Goal: Task Accomplishment & Management: Manage account settings

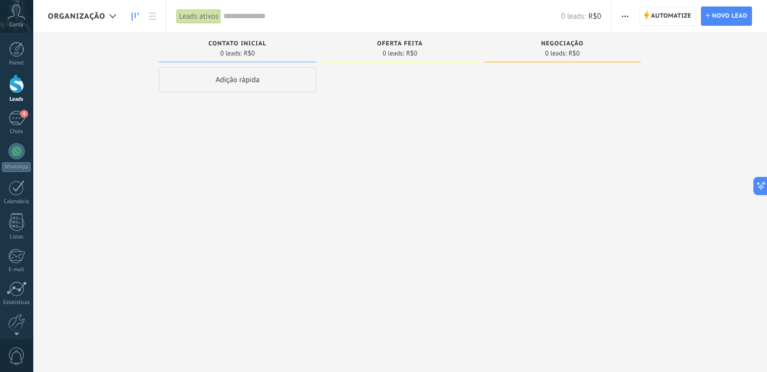
click at [625, 17] on icon "button" at bounding box center [625, 17] width 7 height 2
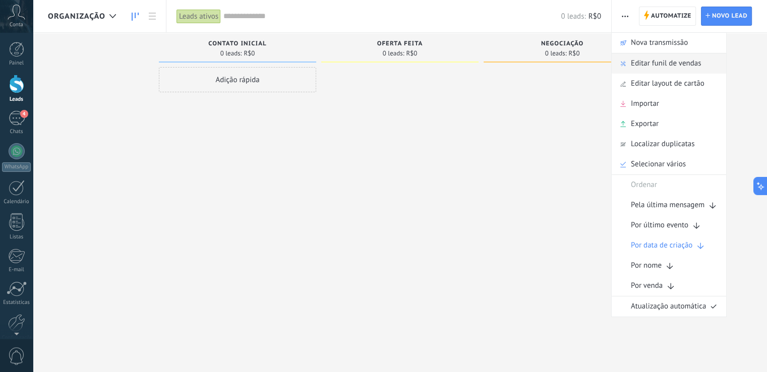
click at [651, 64] on span "Editar funil de vendas" at bounding box center [666, 63] width 70 height 20
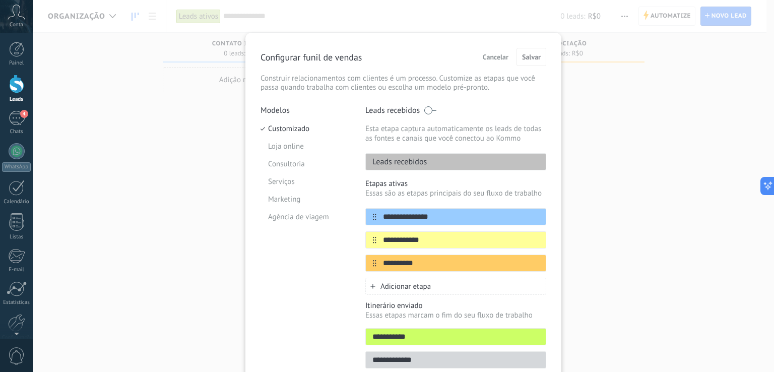
click at [611, 118] on div "**********" at bounding box center [404, 186] width 742 height 372
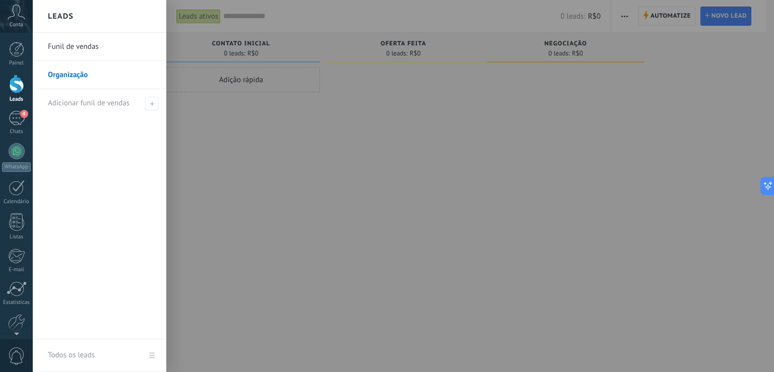
click at [24, 85] on link "Leads" at bounding box center [16, 89] width 33 height 28
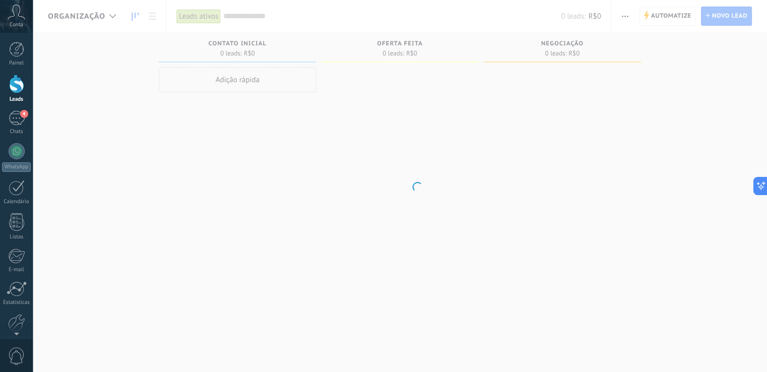
click at [24, 85] on link "Leads" at bounding box center [16, 89] width 33 height 28
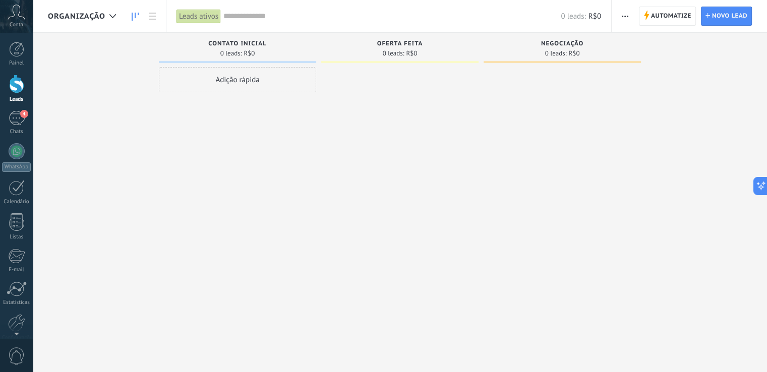
click at [23, 86] on div at bounding box center [16, 84] width 15 height 19
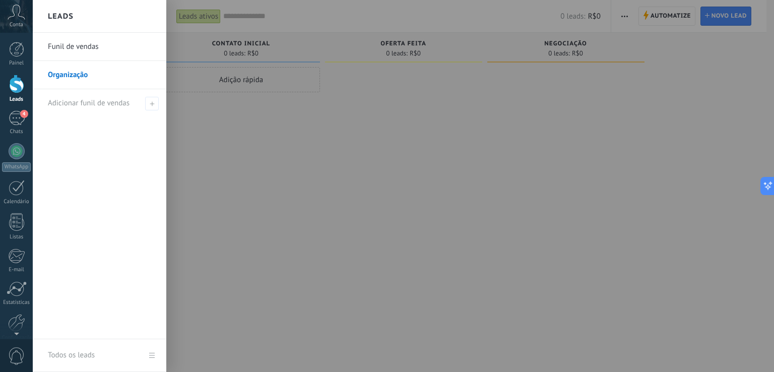
click at [62, 73] on link "Organização" at bounding box center [102, 75] width 108 height 28
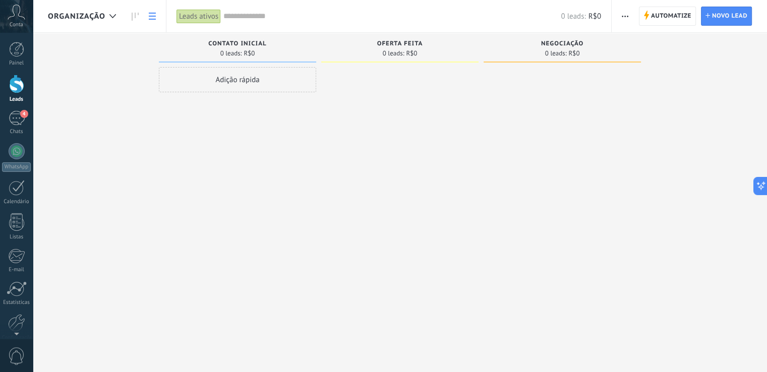
click at [151, 15] on icon at bounding box center [152, 16] width 7 height 7
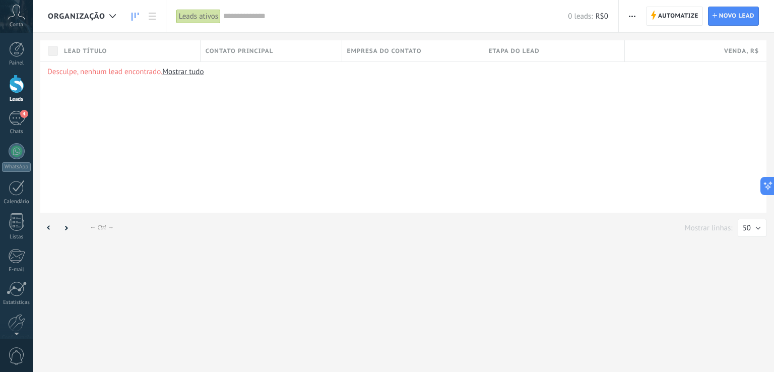
click at [137, 17] on icon at bounding box center [135, 17] width 7 height 8
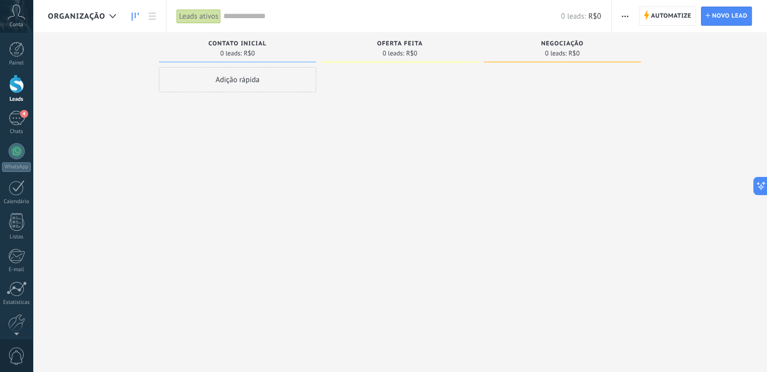
click at [620, 17] on button "button" at bounding box center [625, 16] width 15 height 19
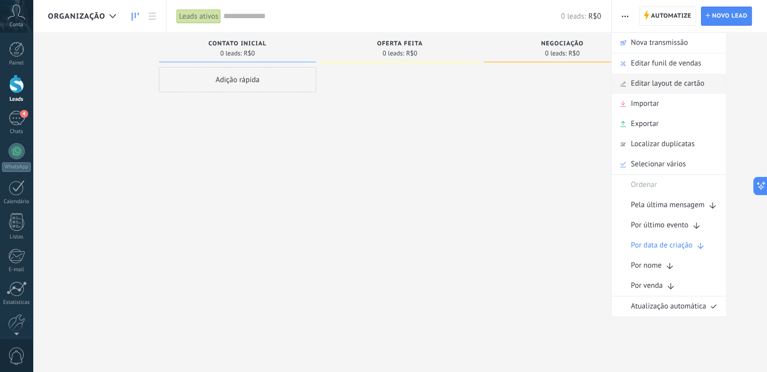
click at [659, 84] on span "Editar layout de cartão" at bounding box center [668, 84] width 74 height 20
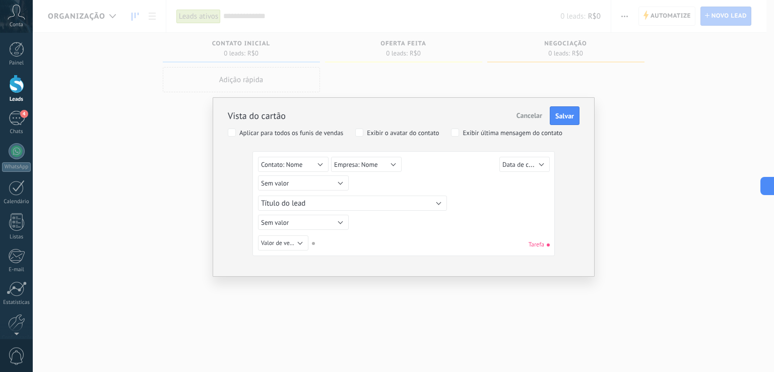
click at [532, 111] on span "Cancelar" at bounding box center [530, 115] width 26 height 9
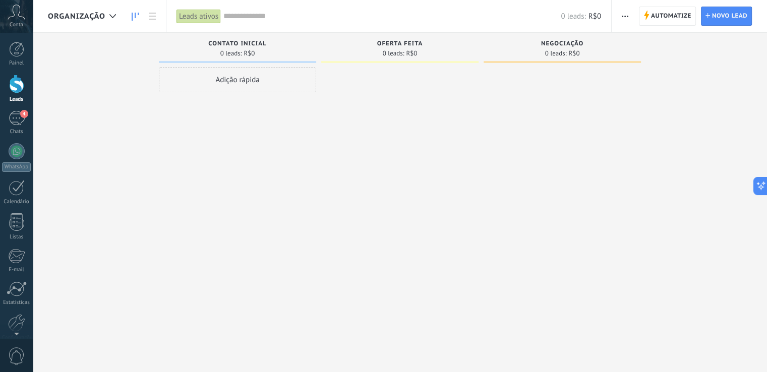
click at [623, 12] on span "button" at bounding box center [625, 16] width 7 height 19
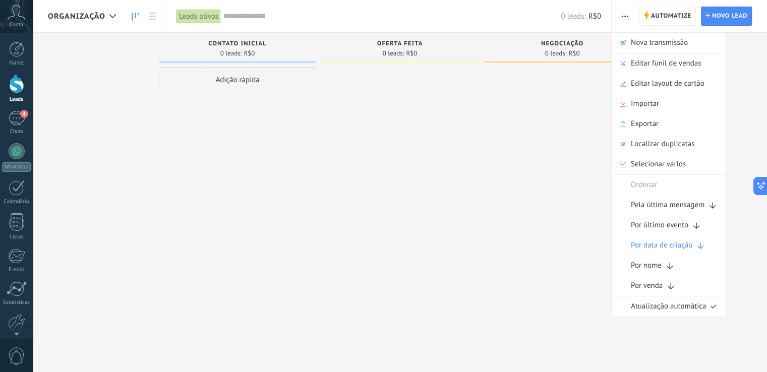
click at [643, 63] on span "Editar funil de vendas" at bounding box center [666, 63] width 70 height 20
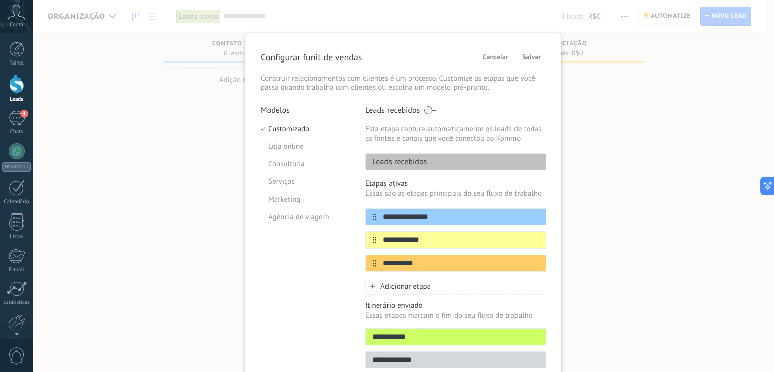
click at [659, 136] on div "**********" at bounding box center [404, 186] width 742 height 372
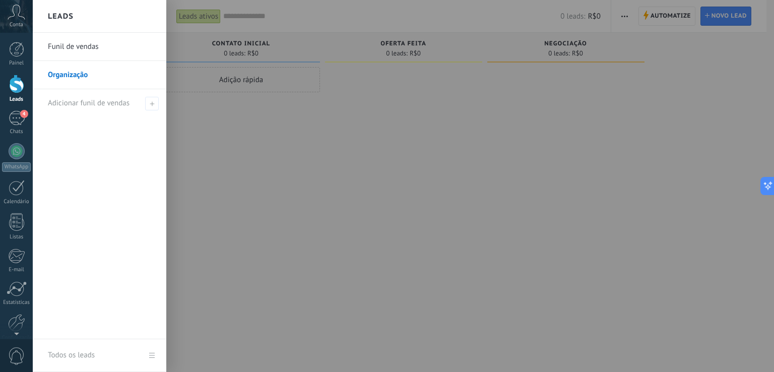
click at [19, 88] on div at bounding box center [16, 84] width 15 height 19
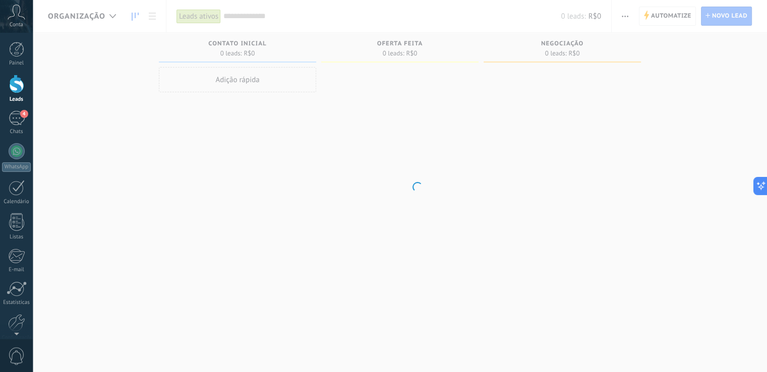
click at [19, 88] on div at bounding box center [16, 84] width 15 height 19
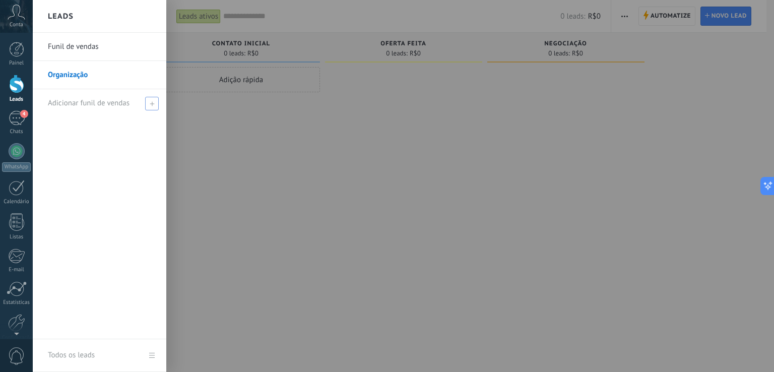
click at [150, 103] on icon at bounding box center [152, 103] width 5 height 5
click at [95, 105] on input "text" at bounding box center [95, 103] width 95 height 16
type input "*******"
click at [153, 104] on span at bounding box center [153, 103] width 9 height 7
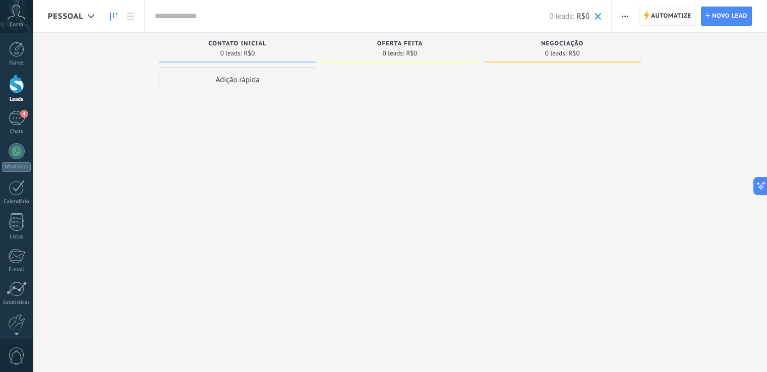
click at [626, 14] on span "button" at bounding box center [625, 16] width 7 height 19
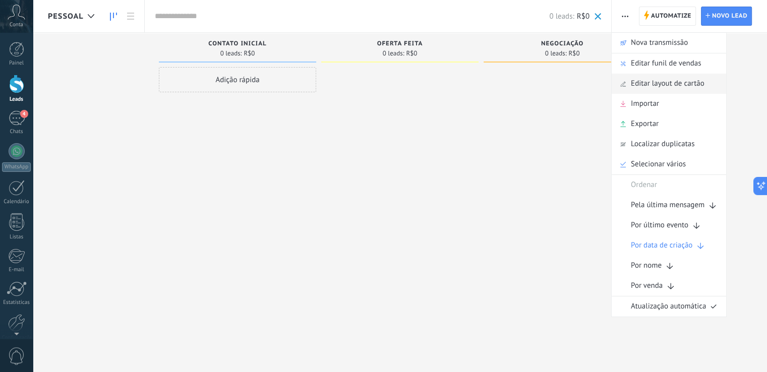
click at [651, 80] on span "Editar layout de cartão" at bounding box center [668, 84] width 74 height 20
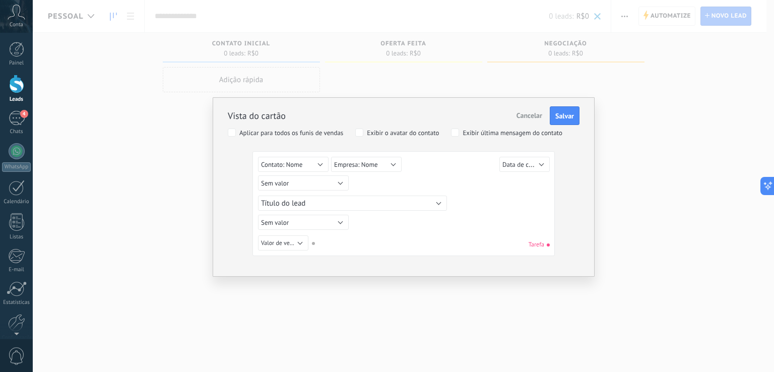
click at [529, 116] on span "Cancelar" at bounding box center [530, 115] width 26 height 9
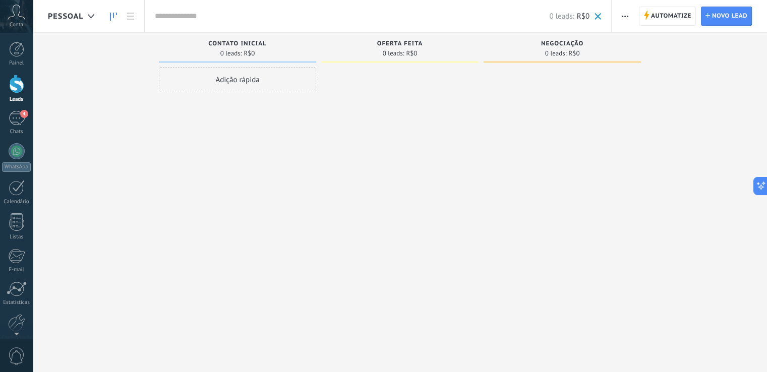
click at [621, 16] on button "button" at bounding box center [625, 16] width 15 height 19
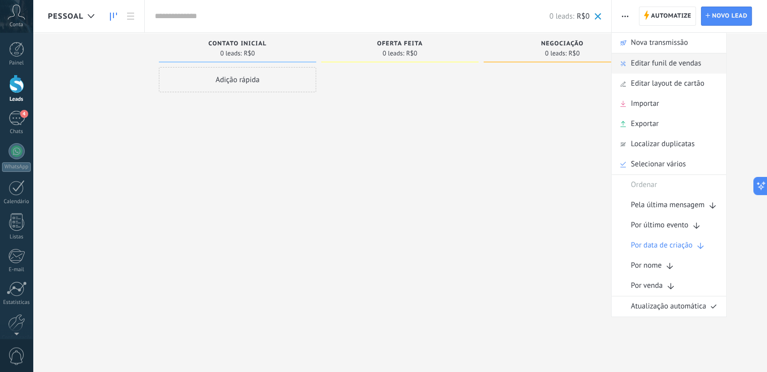
click at [666, 63] on span "Editar funil de vendas" at bounding box center [666, 63] width 70 height 20
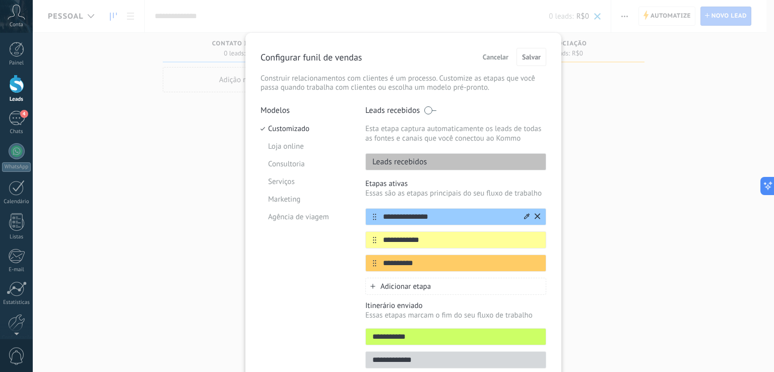
click at [439, 213] on input "**********" at bounding box center [450, 217] width 146 height 11
type input "*******"
click at [459, 235] on input "**********" at bounding box center [450, 240] width 146 height 11
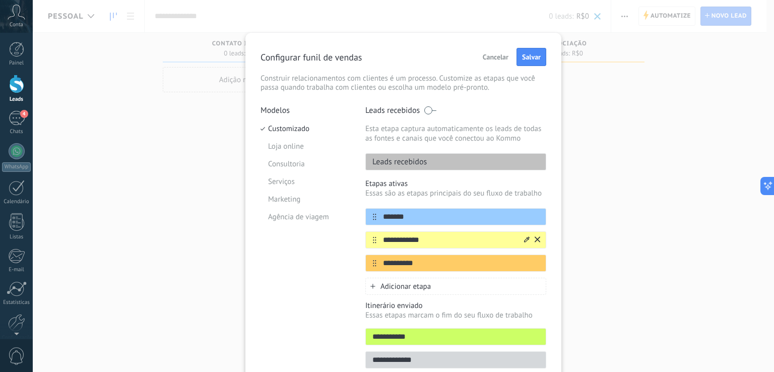
click at [459, 235] on input "**********" at bounding box center [450, 240] width 146 height 11
type input "******"
click at [456, 267] on input "**********" at bounding box center [450, 263] width 146 height 11
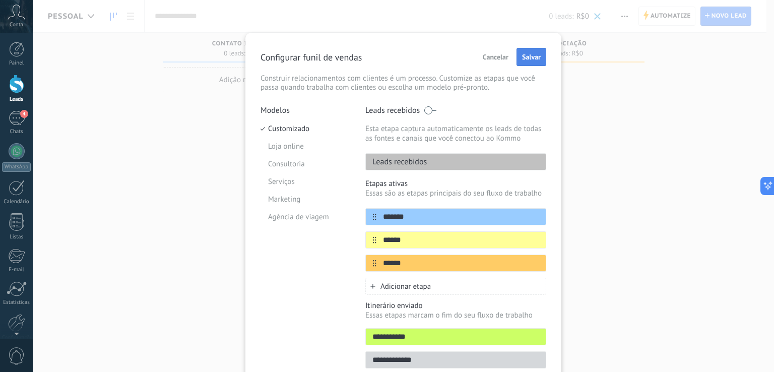
type input "******"
click at [535, 56] on span "Salvar" at bounding box center [531, 56] width 19 height 7
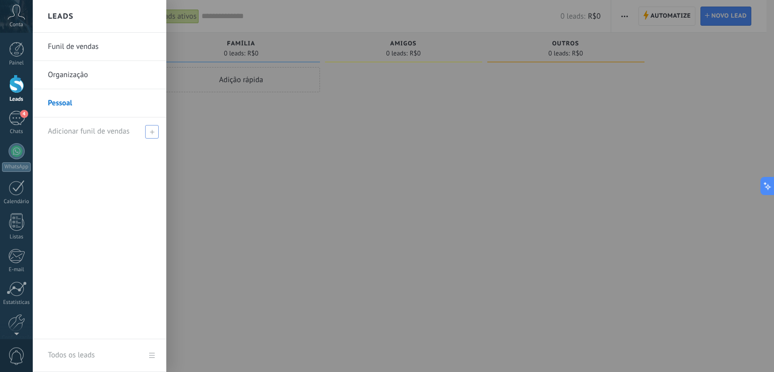
click at [151, 136] on span at bounding box center [152, 132] width 14 height 14
click at [105, 131] on input "text" at bounding box center [95, 132] width 95 height 16
type input "**********"
click at [154, 135] on span at bounding box center [153, 131] width 11 height 13
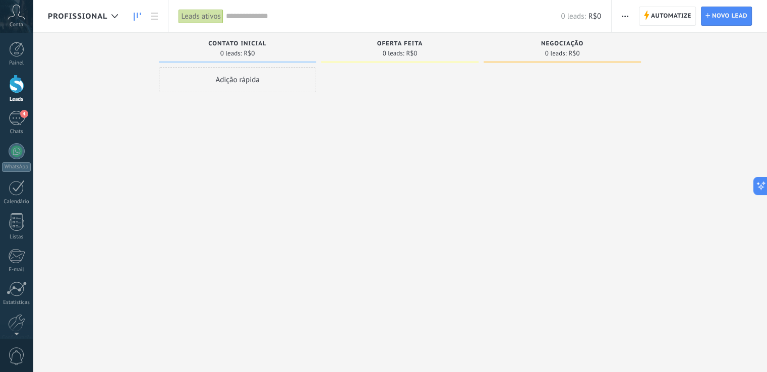
click at [627, 11] on span "button" at bounding box center [625, 16] width 7 height 19
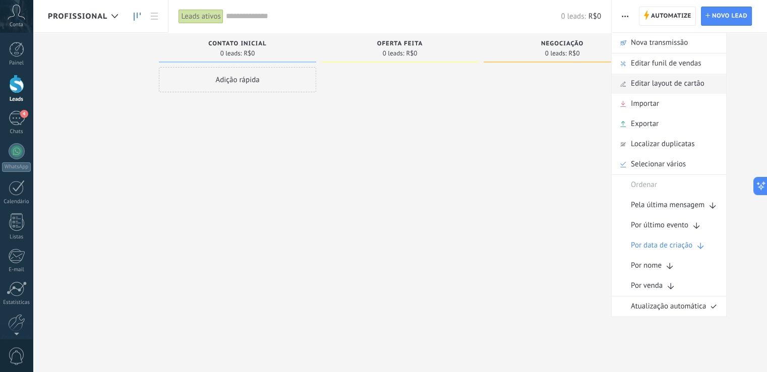
click at [660, 82] on span "Editar layout de cartão" at bounding box center [668, 84] width 74 height 20
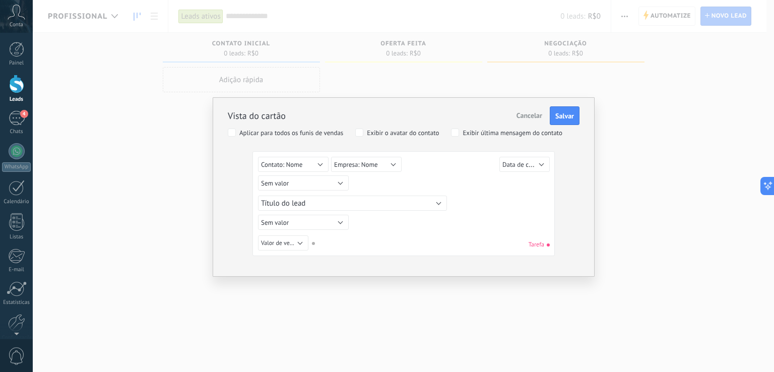
click at [528, 113] on span "Cancelar" at bounding box center [530, 115] width 26 height 9
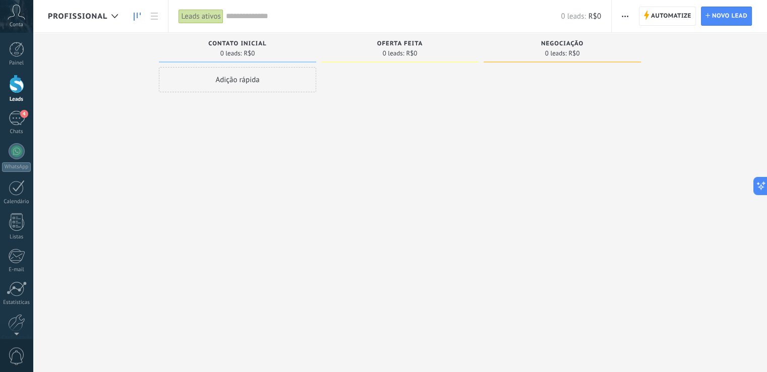
click at [629, 16] on button "button" at bounding box center [625, 16] width 15 height 19
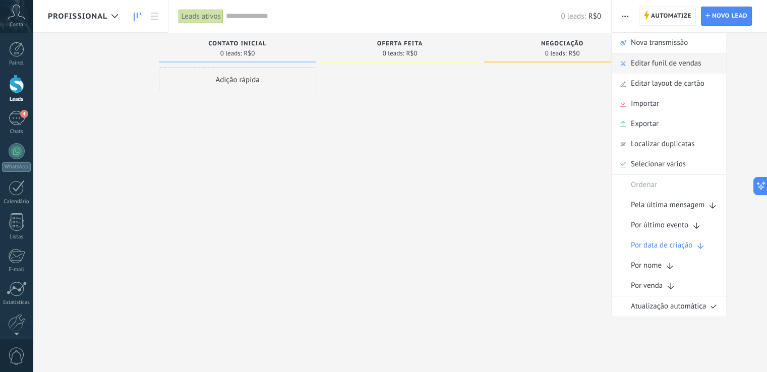
click at [663, 57] on span "Editar funil de vendas" at bounding box center [666, 63] width 70 height 20
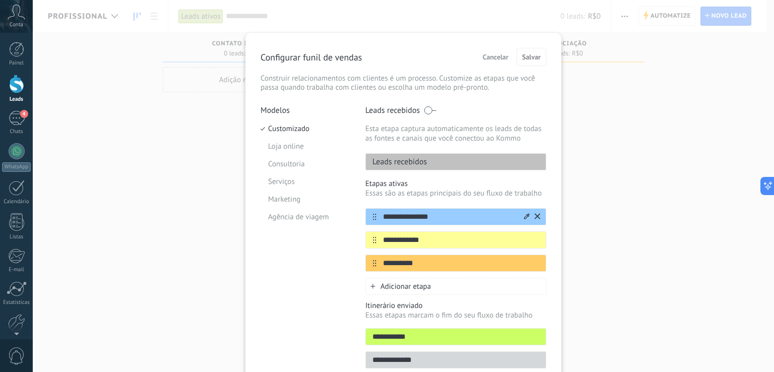
click at [439, 221] on input "**********" at bounding box center [450, 217] width 146 height 11
type input "*********"
click at [439, 238] on input "**********" at bounding box center [450, 240] width 146 height 11
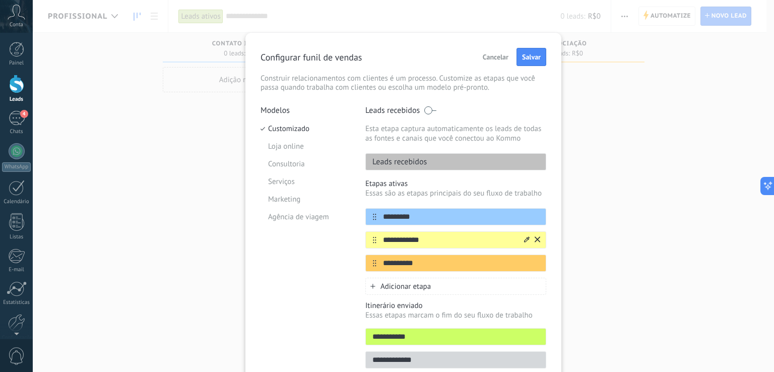
click at [439, 238] on input "**********" at bounding box center [450, 240] width 146 height 11
click at [423, 238] on input "**********" at bounding box center [450, 240] width 146 height 11
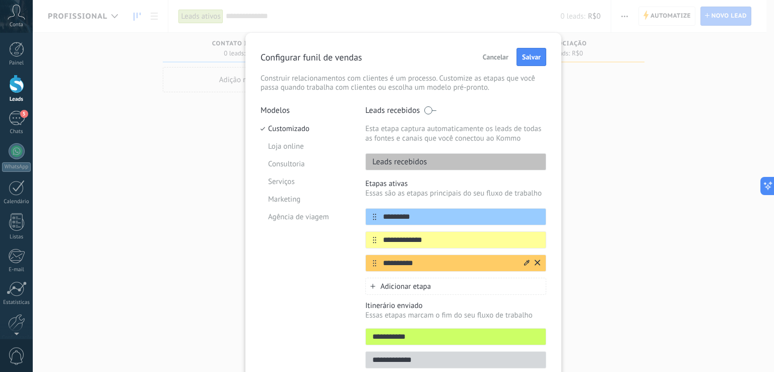
type input "**********"
click at [426, 260] on input "**********" at bounding box center [450, 263] width 146 height 11
type input "**********"
click at [528, 60] on span "Salvar" at bounding box center [531, 56] width 19 height 7
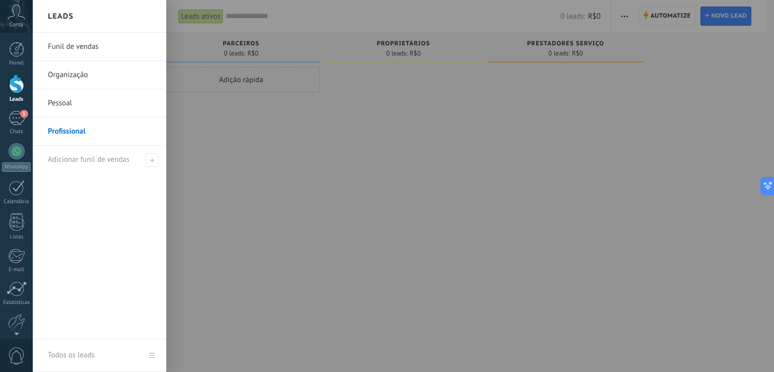
click at [14, 83] on div at bounding box center [16, 84] width 15 height 19
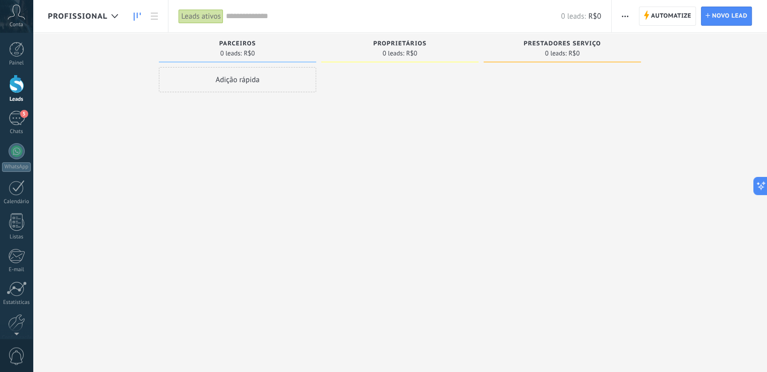
click at [15, 85] on div at bounding box center [16, 84] width 15 height 19
click at [16, 53] on div at bounding box center [16, 49] width 15 height 15
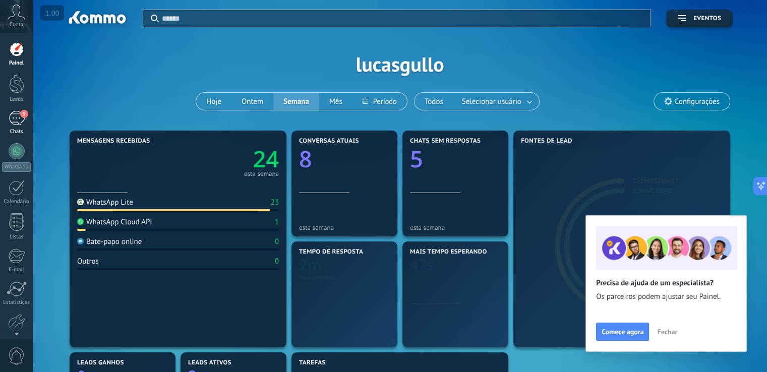
click at [18, 120] on div "5" at bounding box center [17, 118] width 16 height 15
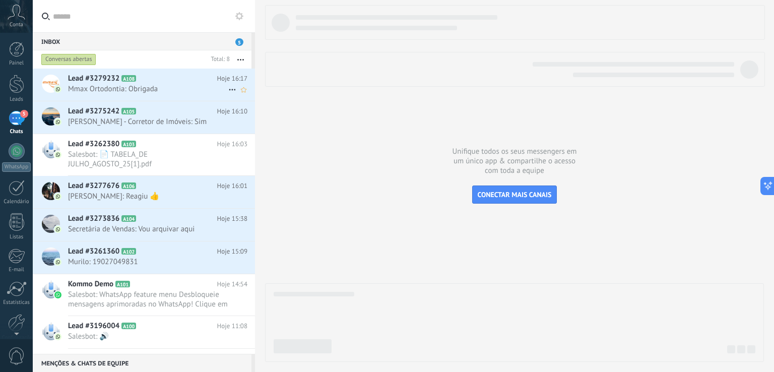
click at [228, 88] on icon at bounding box center [232, 90] width 12 height 12
click at [163, 88] on div at bounding box center [387, 186] width 774 height 372
click at [229, 92] on icon "Marcar como respondida Conversa fechada" at bounding box center [232, 90] width 12 height 12
click at [147, 91] on div at bounding box center [387, 186] width 774 height 372
click at [95, 77] on span "Lead #3279232" at bounding box center [93, 79] width 51 height 10
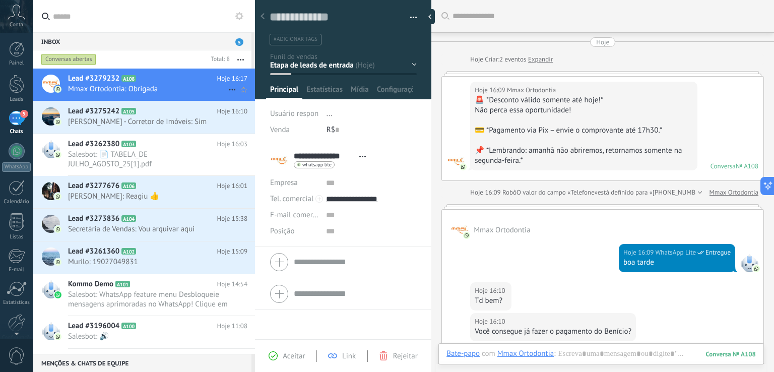
scroll to position [423, 0]
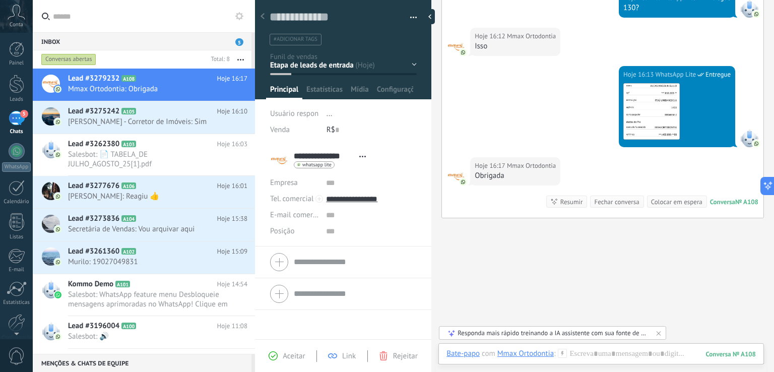
click at [0, 0] on div "Contato inicial Aquecimento Visita Proposta Stand By Venda ganha" at bounding box center [0, 0] width 0 height 0
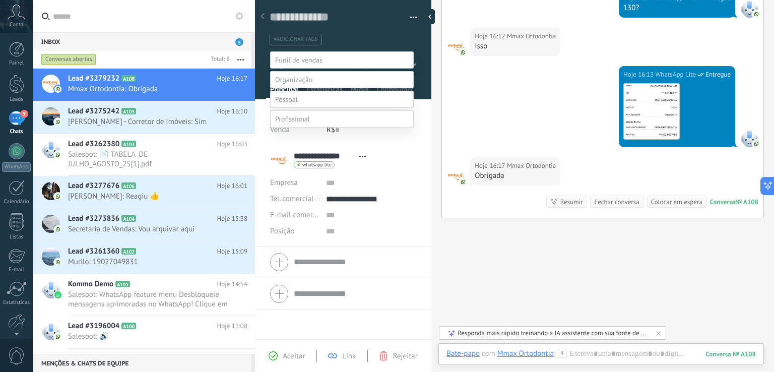
click at [383, 60] on label at bounding box center [342, 59] width 144 height 17
click at [412, 20] on div at bounding box center [404, 186] width 742 height 372
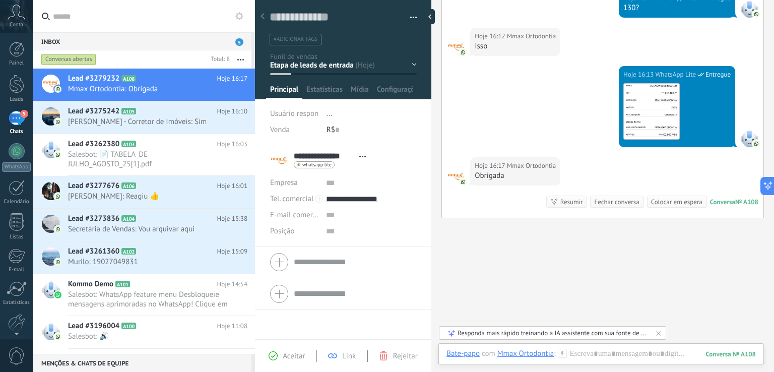
click at [412, 20] on button "button" at bounding box center [410, 17] width 15 height 15
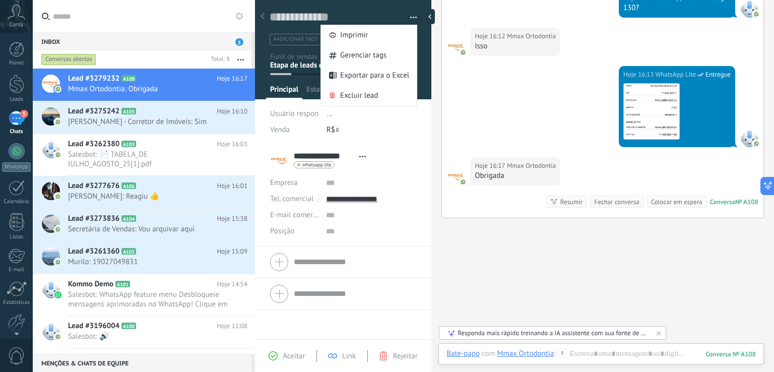
click at [412, 20] on button "button" at bounding box center [410, 17] width 15 height 15
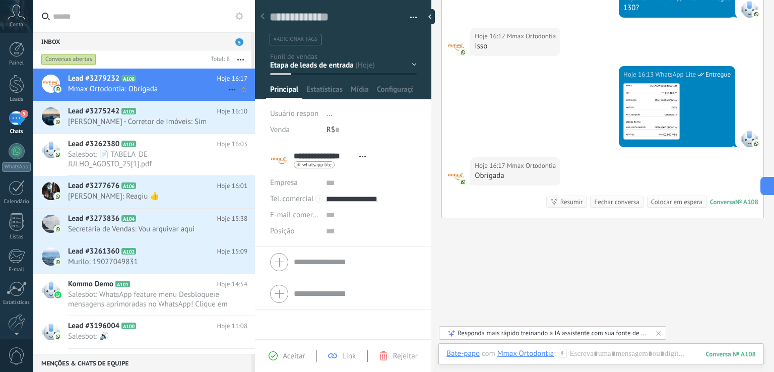
click at [229, 91] on icon at bounding box center [232, 90] width 12 height 12
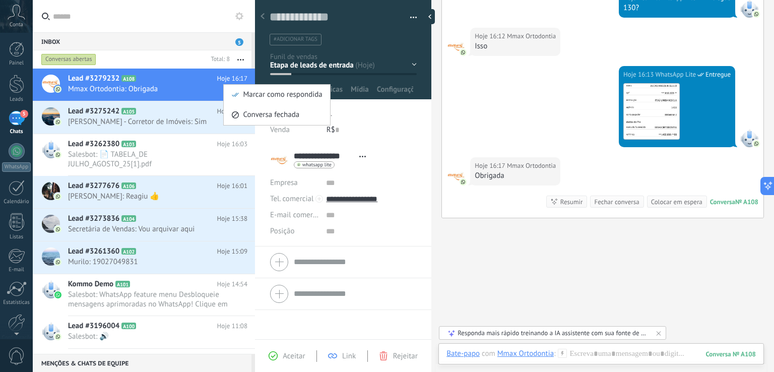
click at [194, 89] on div at bounding box center [387, 186] width 774 height 372
click at [0, 0] on div "Contato inicial Aquecimento Visita Proposta Stand By Venda ganha" at bounding box center [0, 0] width 0 height 0
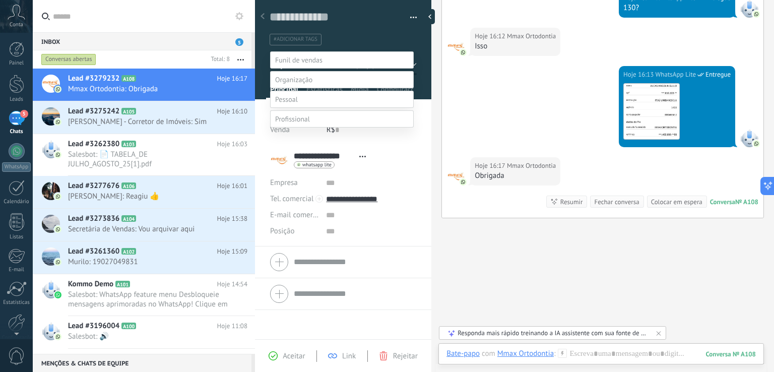
click at [340, 108] on label at bounding box center [342, 99] width 144 height 17
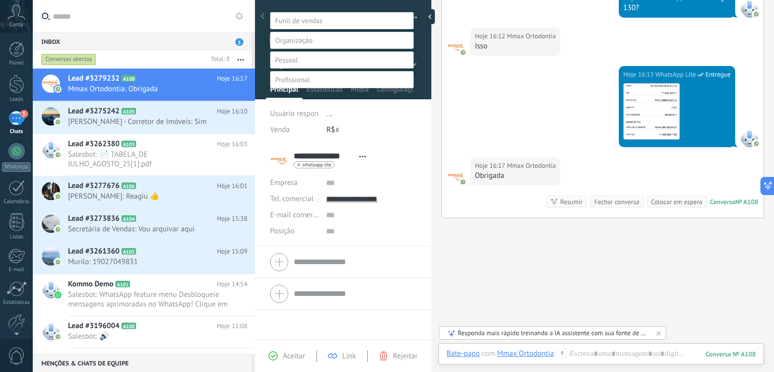
click at [0, 0] on label "Outros" at bounding box center [0, 0] width 0 height 0
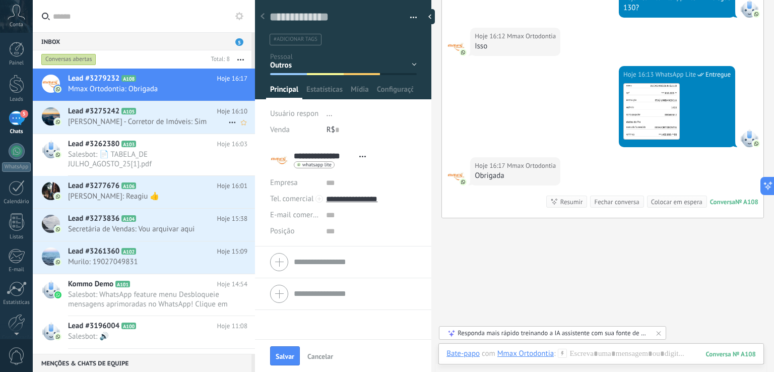
click at [171, 124] on span "[PERSON_NAME] - Corretor de Imóveis: Sim" at bounding box center [148, 122] width 160 height 10
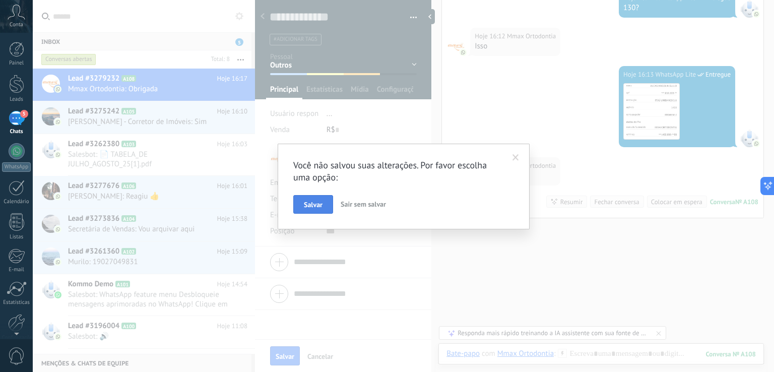
click at [319, 204] on span "Salvar" at bounding box center [313, 204] width 19 height 7
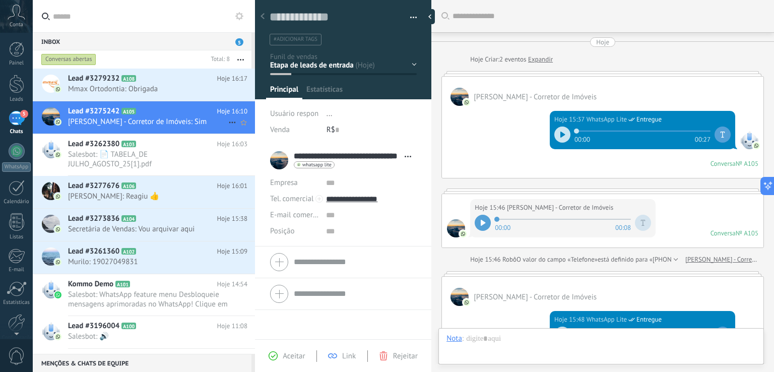
scroll to position [432, 0]
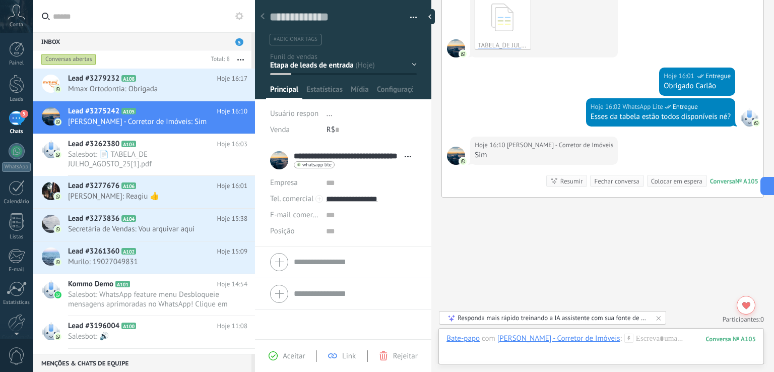
click at [0, 0] on div "Contato inicial Aquecimento Visita Proposta Stand By Venda ganha" at bounding box center [0, 0] width 0 height 0
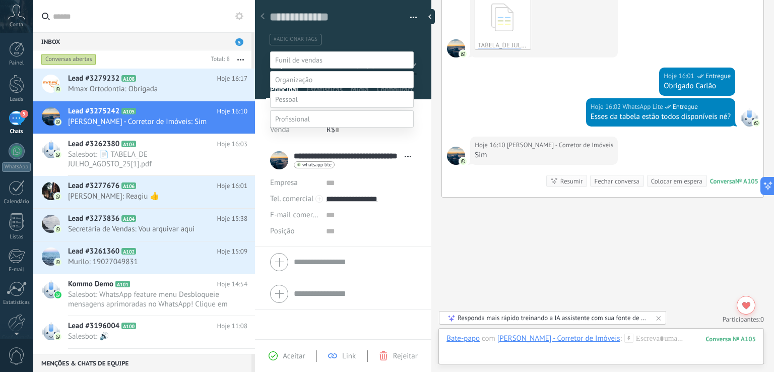
click at [329, 128] on label at bounding box center [342, 118] width 144 height 17
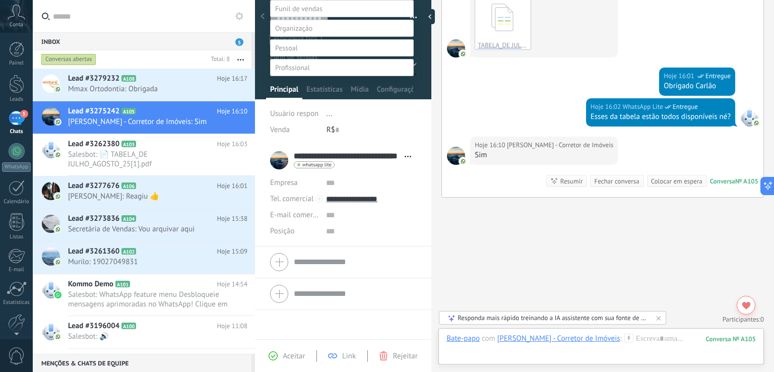
click at [0, 0] on label "Parceiros" at bounding box center [0, 0] width 0 height 0
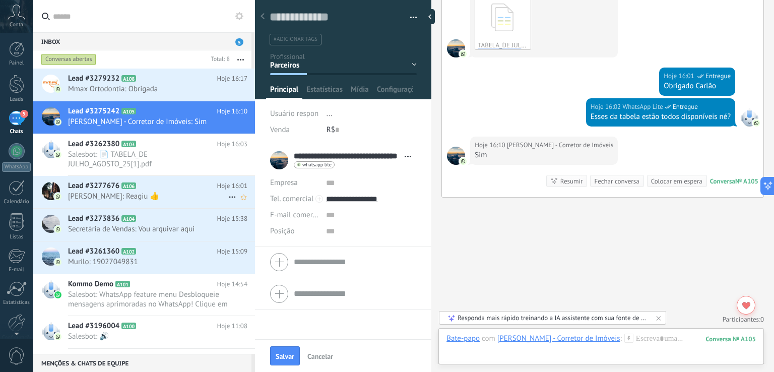
click at [179, 186] on h2 "Lead #3277676 A106" at bounding box center [142, 186] width 149 height 10
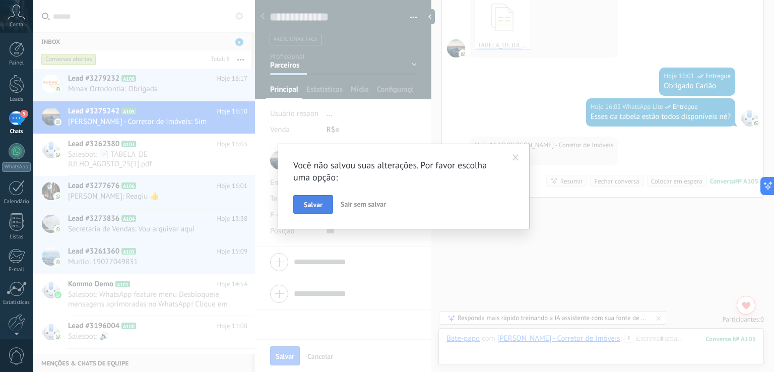
click at [328, 202] on button "Salvar" at bounding box center [313, 204] width 40 height 19
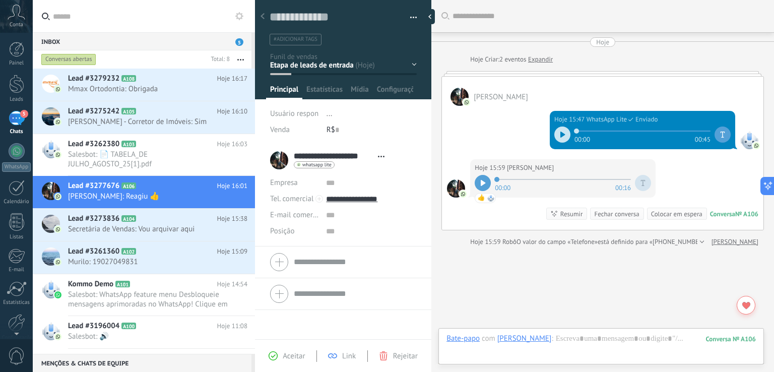
scroll to position [44, 0]
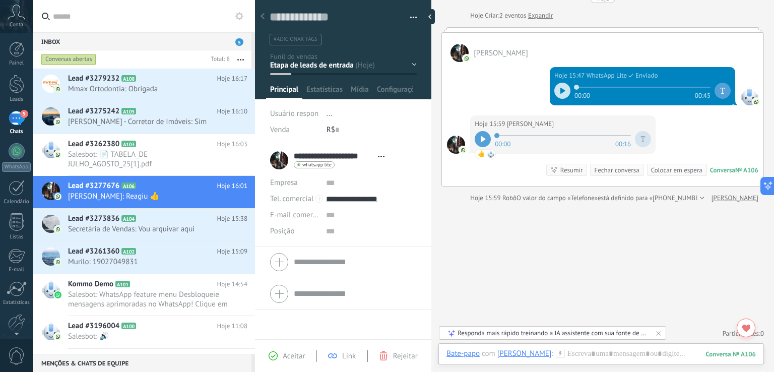
click at [0, 0] on div "Contato inicial Aquecimento Visita Proposta Stand By Venda ganha" at bounding box center [0, 0] width 0 height 0
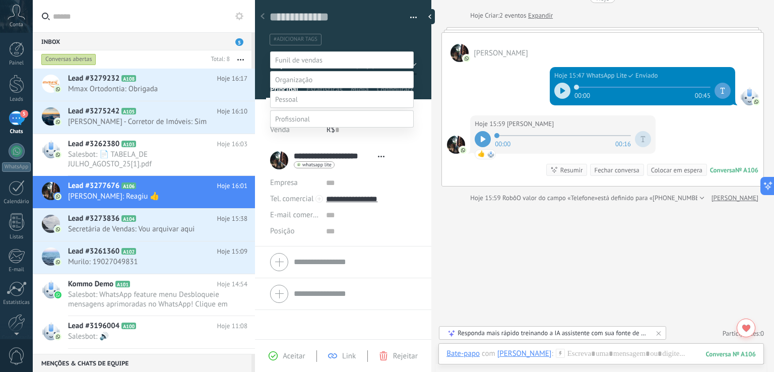
click at [325, 128] on label at bounding box center [342, 118] width 144 height 17
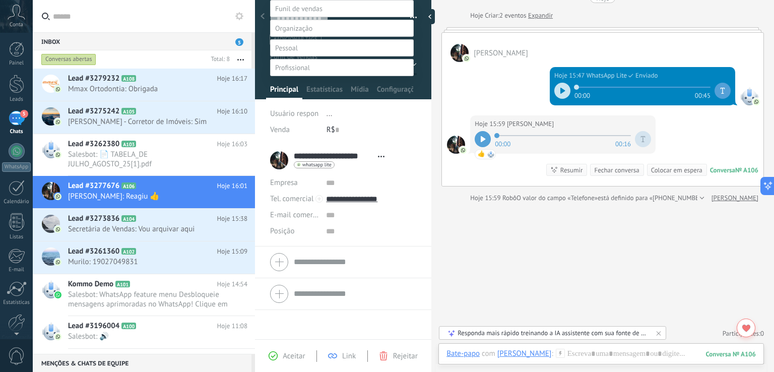
click at [0, 0] on label "Proprietários" at bounding box center [0, 0] width 0 height 0
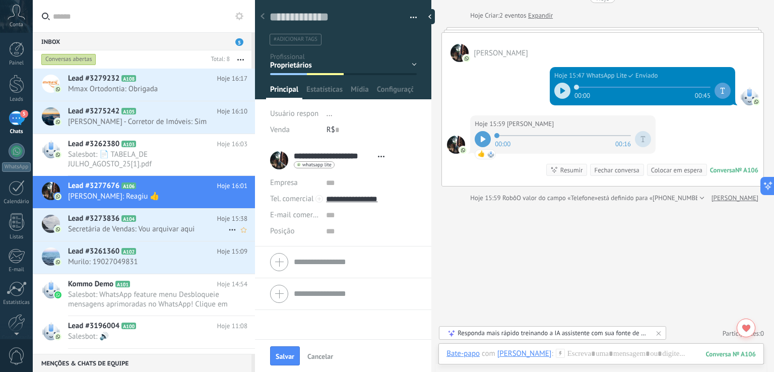
click at [177, 224] on span "Secretária de Vendas: Vou arquivar aqui" at bounding box center [148, 229] width 160 height 10
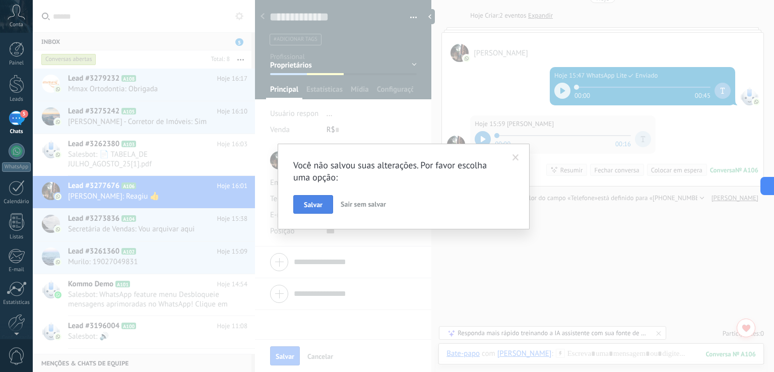
click at [305, 198] on button "Salvar" at bounding box center [313, 204] width 40 height 19
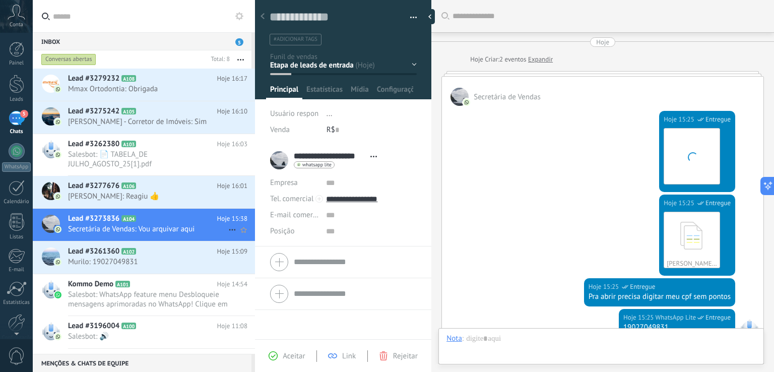
scroll to position [402, 0]
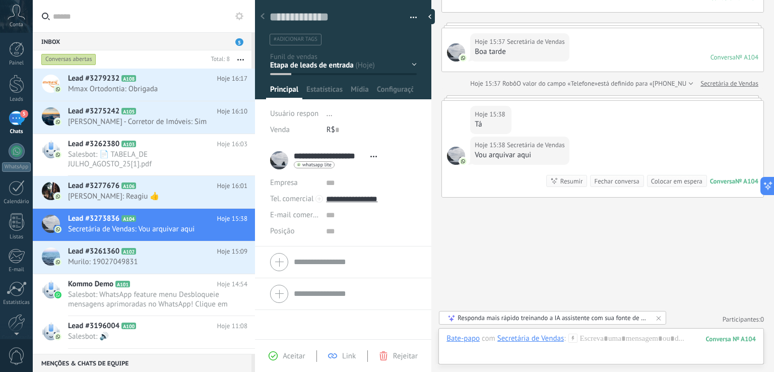
click at [0, 0] on div "Contato inicial Aquecimento Visita Proposta Stand By Venda ganha" at bounding box center [0, 0] width 0 height 0
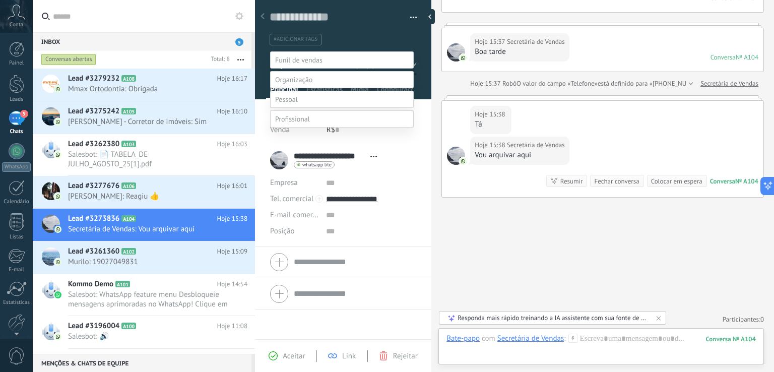
click at [338, 128] on label at bounding box center [342, 118] width 144 height 17
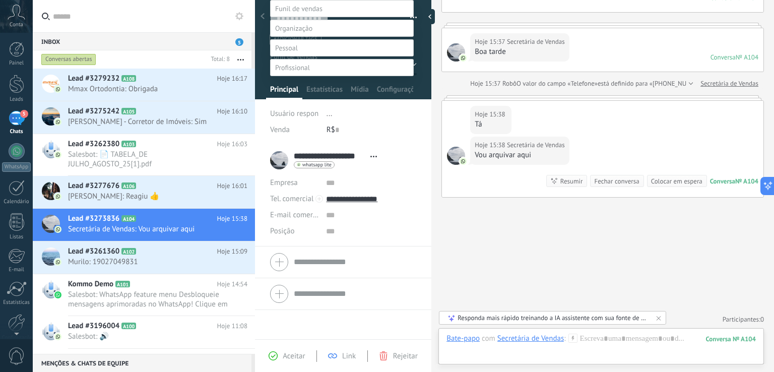
click at [0, 0] on label "Parceiros" at bounding box center [0, 0] width 0 height 0
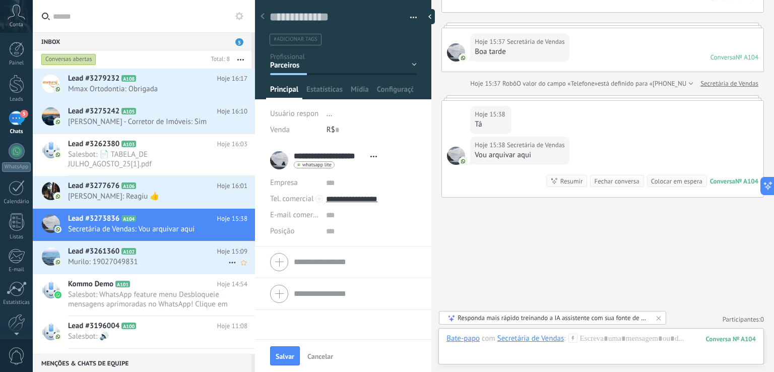
click at [176, 258] on span "Murilo: 19027049831" at bounding box center [148, 262] width 160 height 10
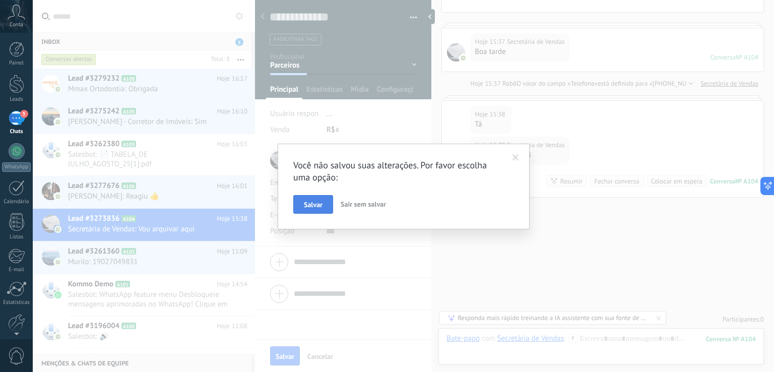
click at [318, 199] on button "Salvar" at bounding box center [313, 204] width 40 height 19
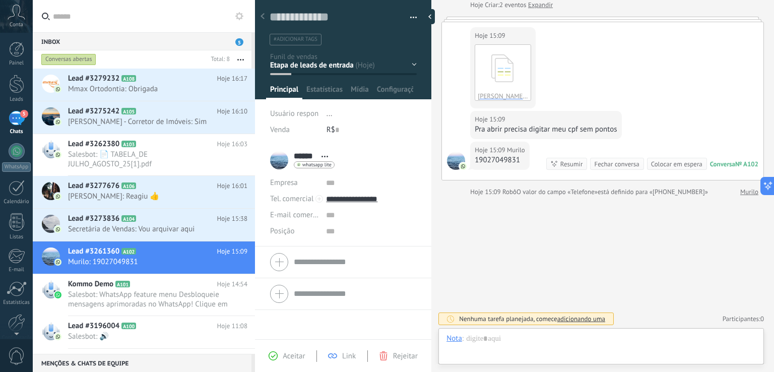
scroll to position [48, 0]
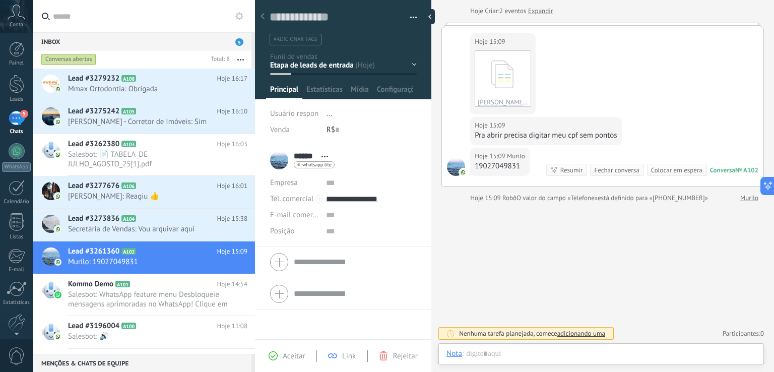
click at [0, 0] on div "Contato inicial Aquecimento Visita Proposta Stand By Venda ganha" at bounding box center [0, 0] width 0 height 0
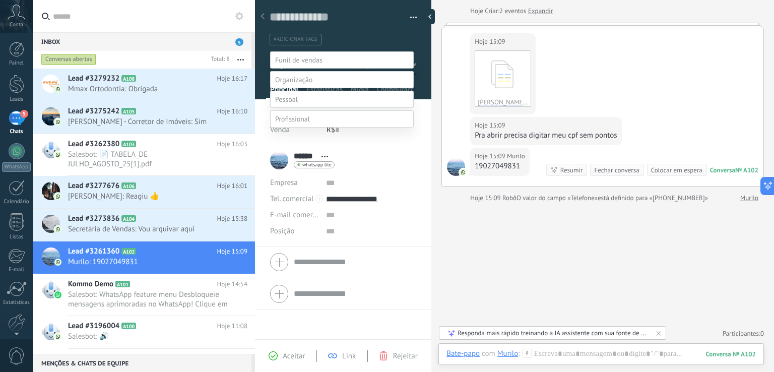
click at [326, 128] on label at bounding box center [342, 118] width 144 height 17
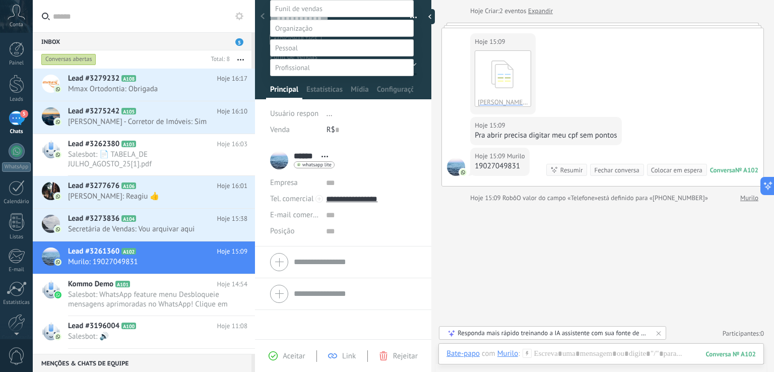
click at [0, 0] on label "Proprietários" at bounding box center [0, 0] width 0 height 0
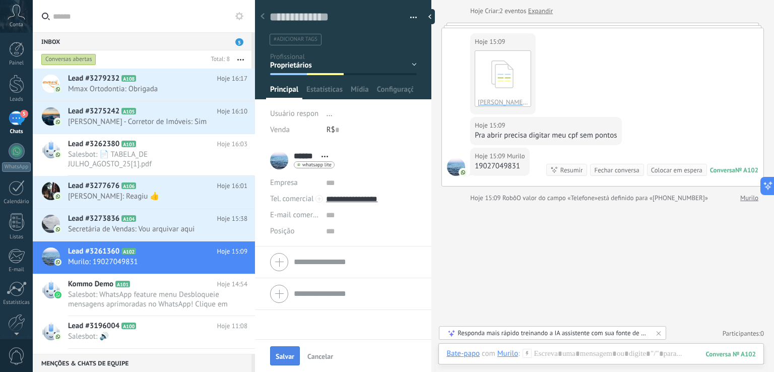
click at [286, 357] on span "Salvar" at bounding box center [285, 356] width 19 height 7
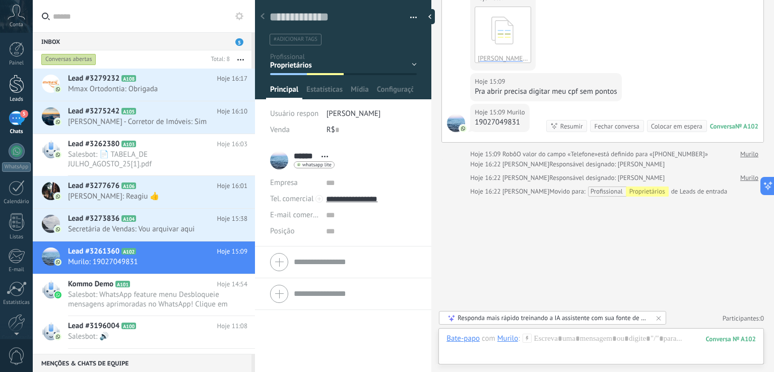
click at [20, 83] on div at bounding box center [16, 84] width 15 height 19
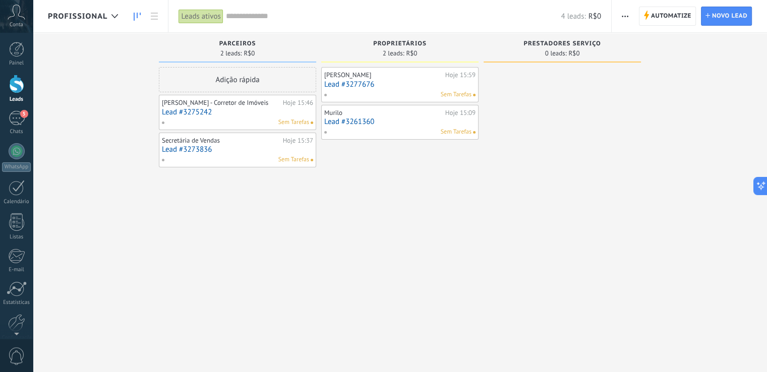
click at [402, 92] on div "Sem Tarefas" at bounding box center [398, 94] width 148 height 9
click at [394, 86] on link "Lead #3277676" at bounding box center [399, 84] width 151 height 9
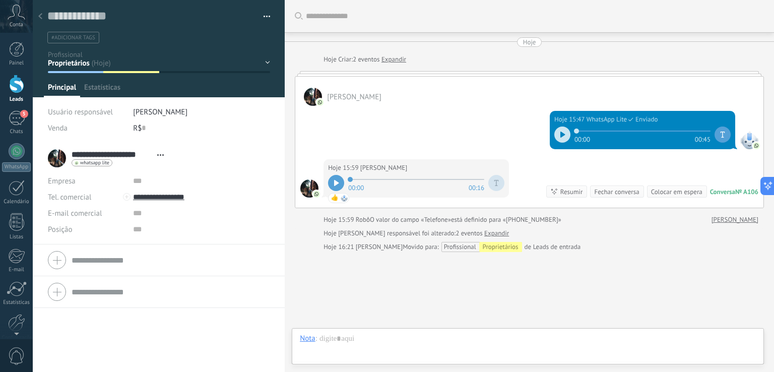
type textarea "**********"
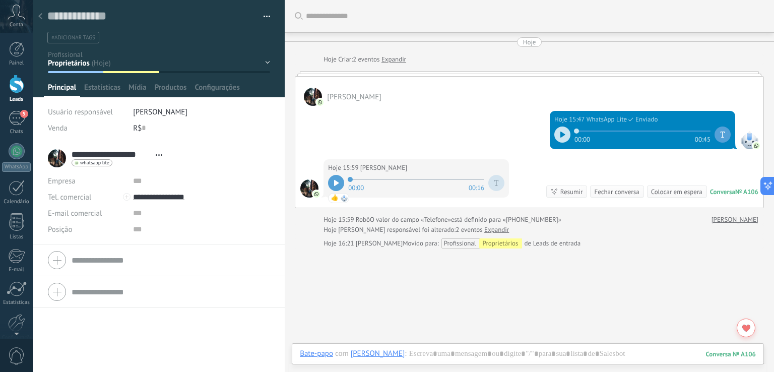
scroll to position [52, 0]
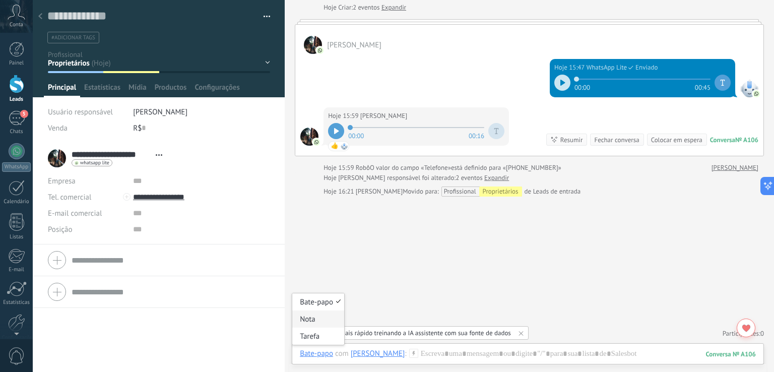
click at [317, 320] on div "Nota" at bounding box center [318, 319] width 52 height 17
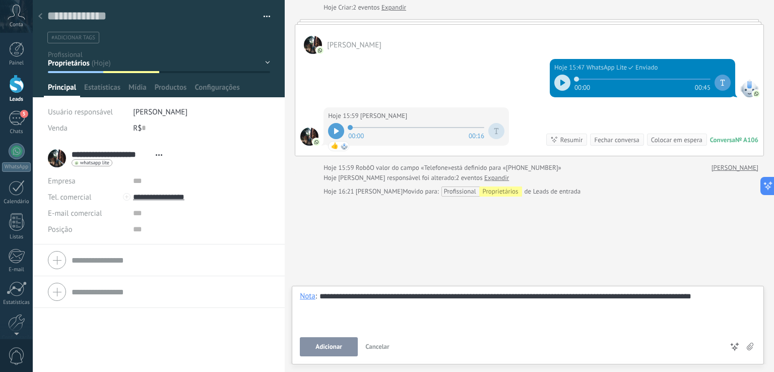
click at [333, 335] on div "**********" at bounding box center [528, 323] width 456 height 65
click at [333, 347] on span "Adicionar" at bounding box center [329, 346] width 27 height 7
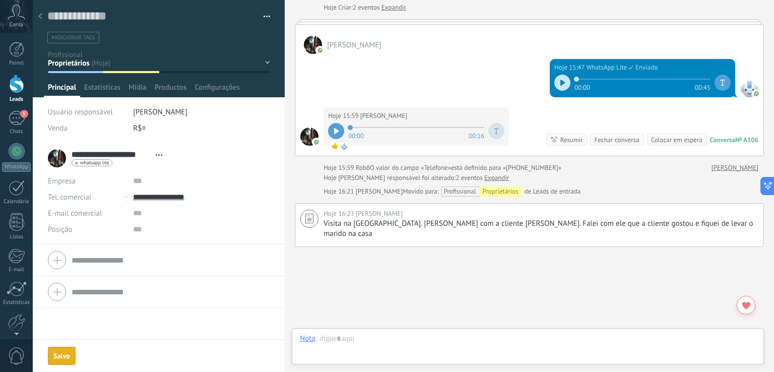
scroll to position [92, 0]
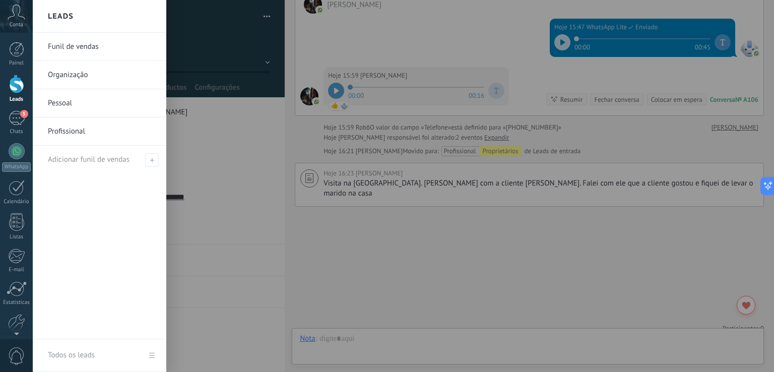
click at [16, 92] on div at bounding box center [16, 84] width 15 height 19
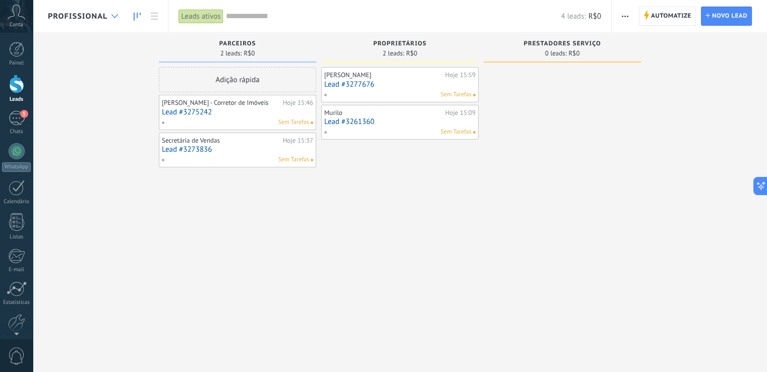
click at [114, 17] on use at bounding box center [114, 16] width 7 height 4
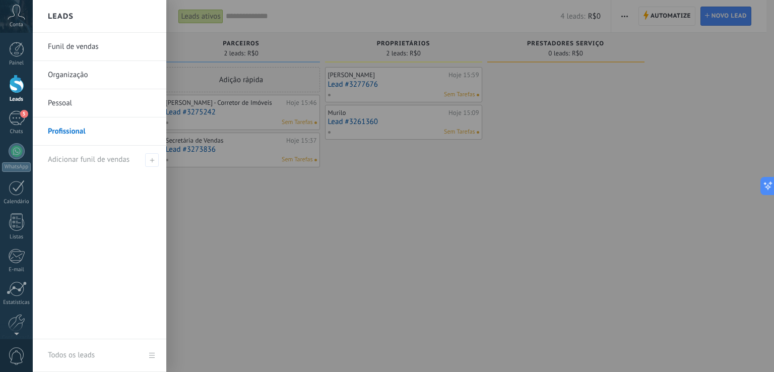
click at [88, 105] on link "Pessoal" at bounding box center [102, 103] width 108 height 28
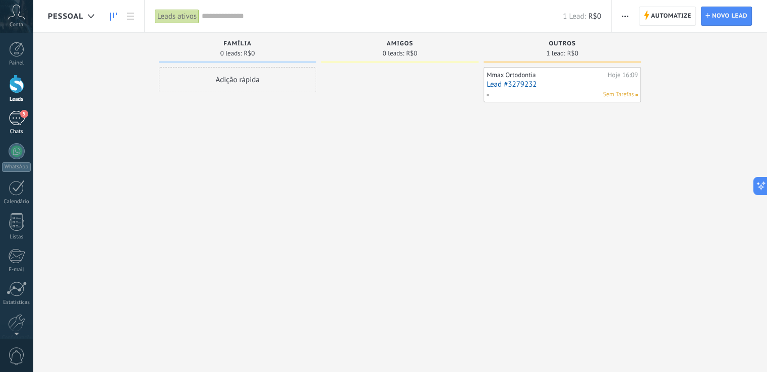
click at [24, 117] on span "5" at bounding box center [24, 114] width 8 height 8
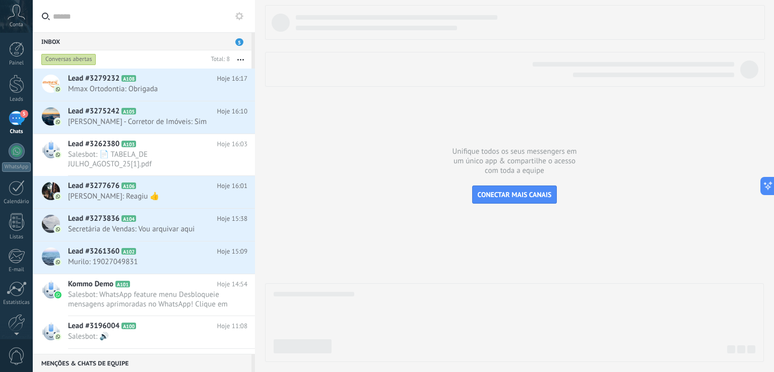
click at [240, 41] on span "5" at bounding box center [239, 42] width 8 height 8
click at [238, 42] on span "5" at bounding box center [239, 42] width 8 height 8
click at [69, 57] on div "Conversas abertas" at bounding box center [68, 59] width 55 height 12
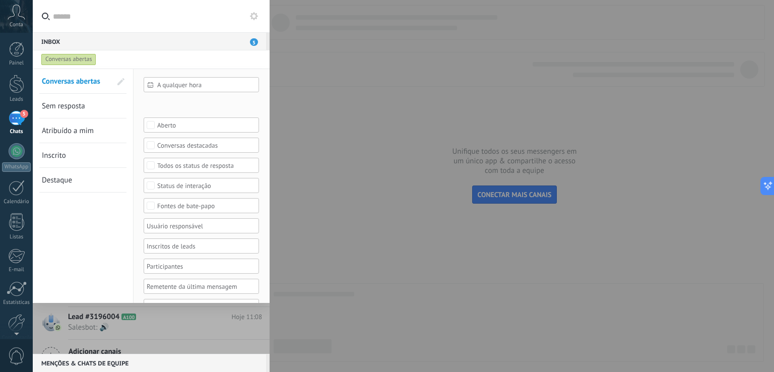
click at [69, 57] on div "Conversas abertas" at bounding box center [68, 59] width 55 height 12
click at [127, 23] on input "text" at bounding box center [157, 16] width 209 height 32
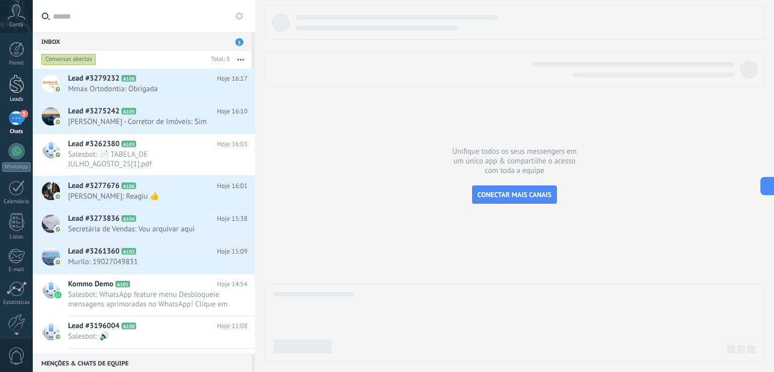
click at [14, 85] on div at bounding box center [16, 84] width 15 height 19
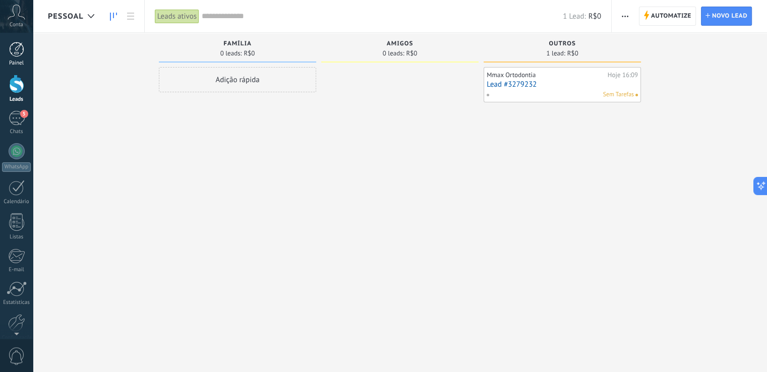
click at [22, 47] on div at bounding box center [16, 49] width 15 height 15
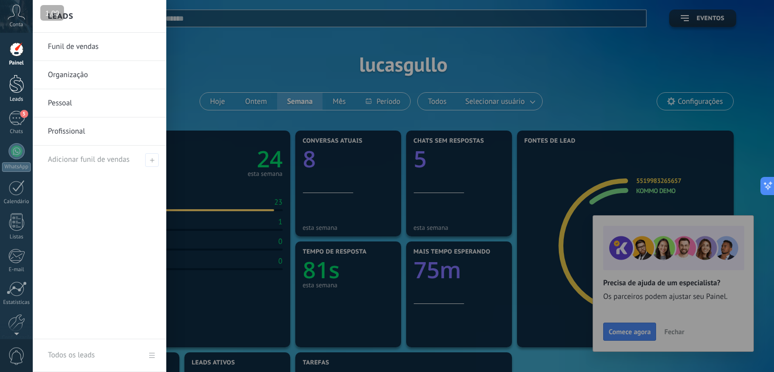
click at [20, 89] on div at bounding box center [16, 84] width 15 height 19
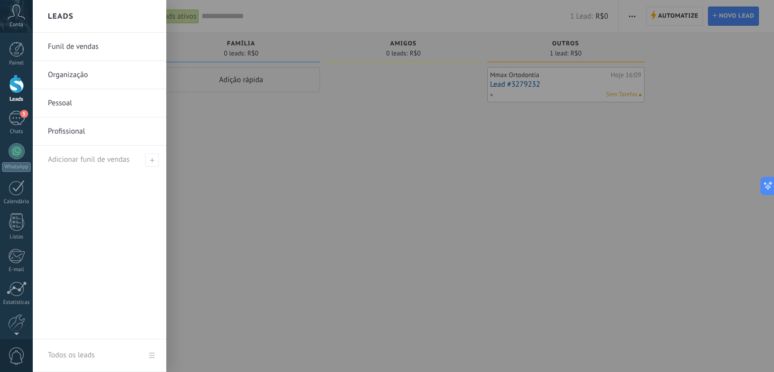
click at [62, 51] on link "Funil de vendas" at bounding box center [102, 47] width 108 height 28
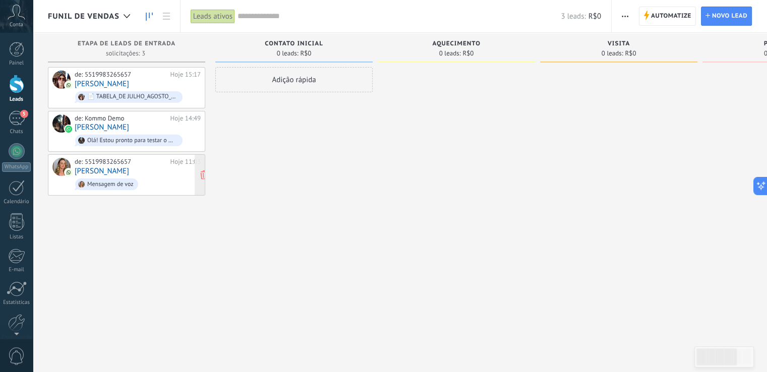
click at [119, 158] on div "de: 5519983265657" at bounding box center [121, 162] width 92 height 8
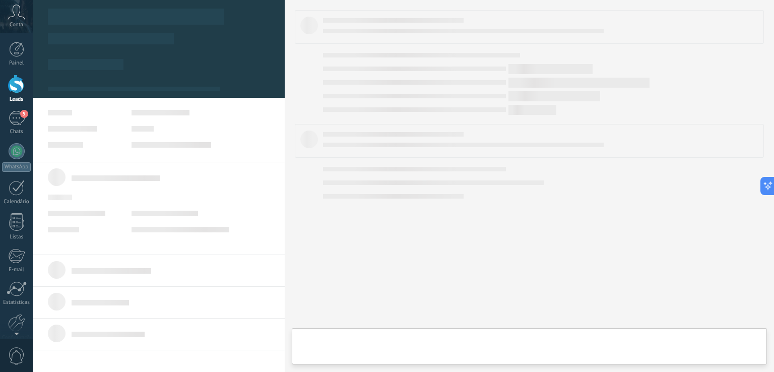
type textarea "**********"
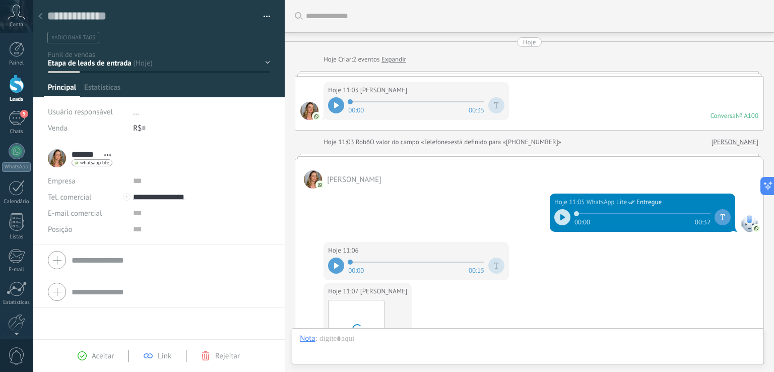
scroll to position [244, 0]
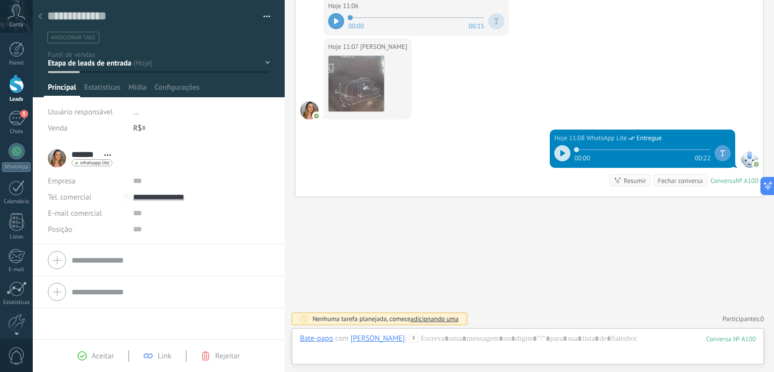
click at [0, 0] on div "Contato inicial Aquecimento Visita Proposta Stand By Venda ganha" at bounding box center [0, 0] width 0 height 0
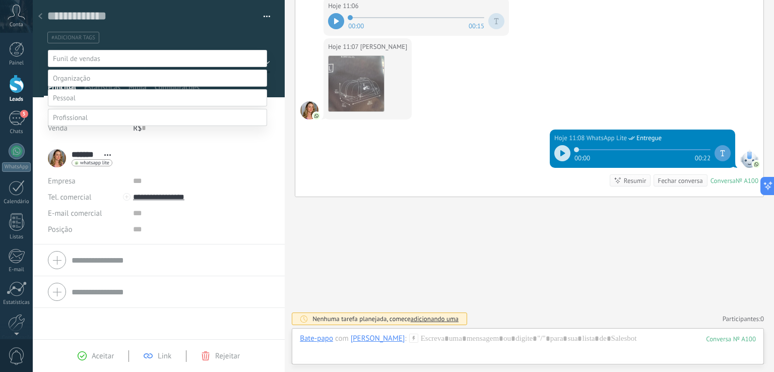
click at [120, 106] on label at bounding box center [157, 97] width 219 height 17
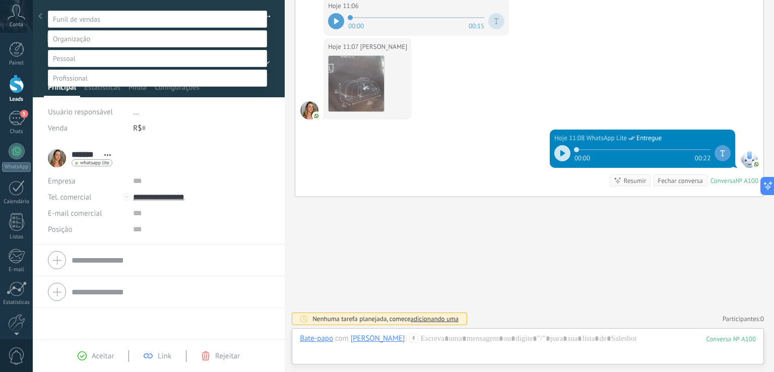
click at [0, 0] on label "Família" at bounding box center [0, 0] width 0 height 0
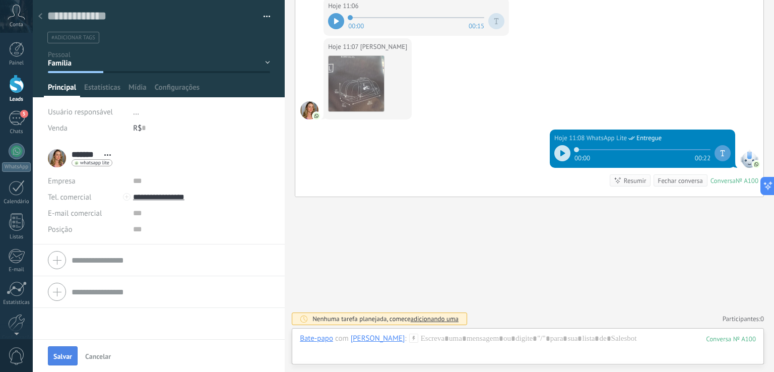
click at [67, 355] on span "Salvar" at bounding box center [62, 356] width 19 height 7
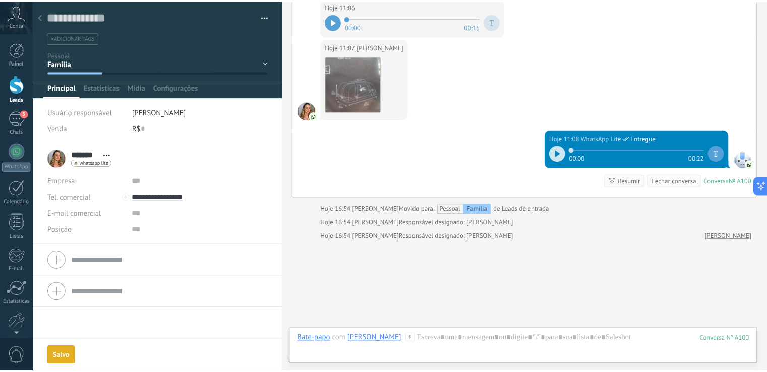
scroll to position [288, 0]
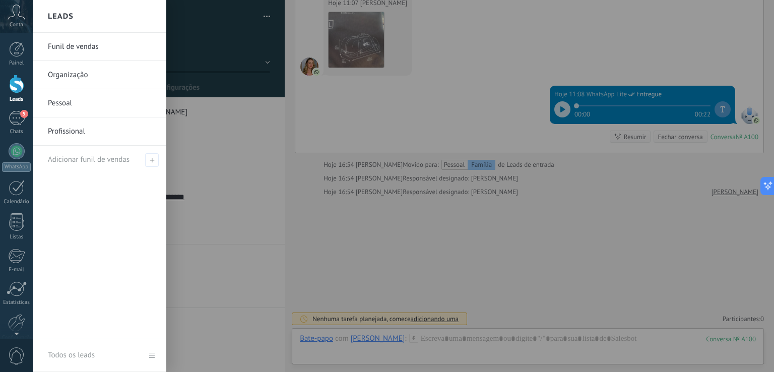
click at [18, 85] on div at bounding box center [16, 84] width 15 height 19
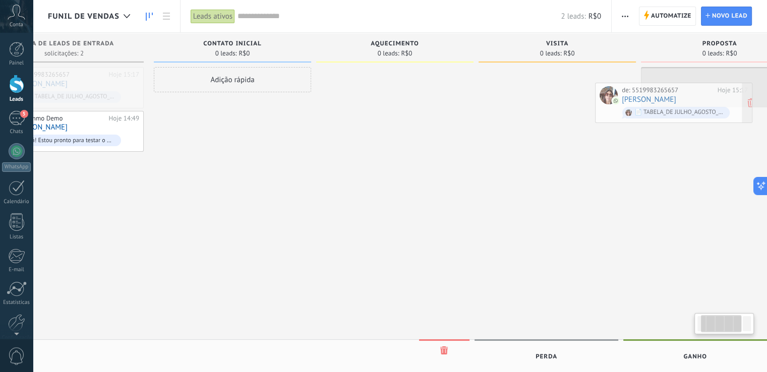
scroll to position [0, 110]
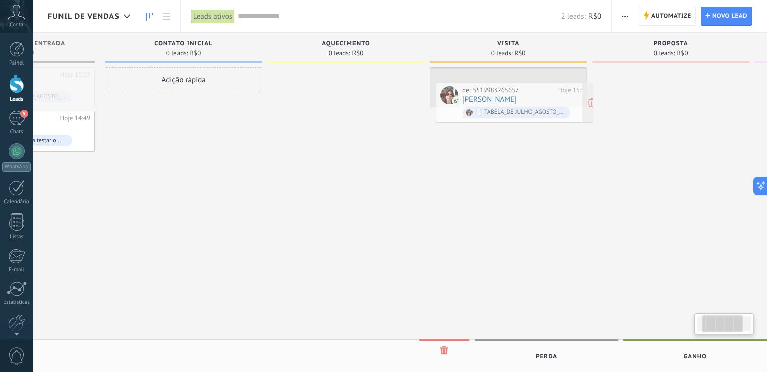
drag, startPoint x: 145, startPoint y: 91, endPoint x: 532, endPoint y: 107, distance: 388.0
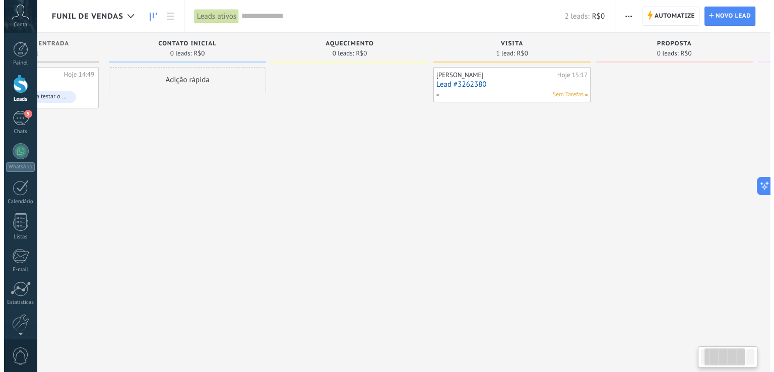
scroll to position [0, 8]
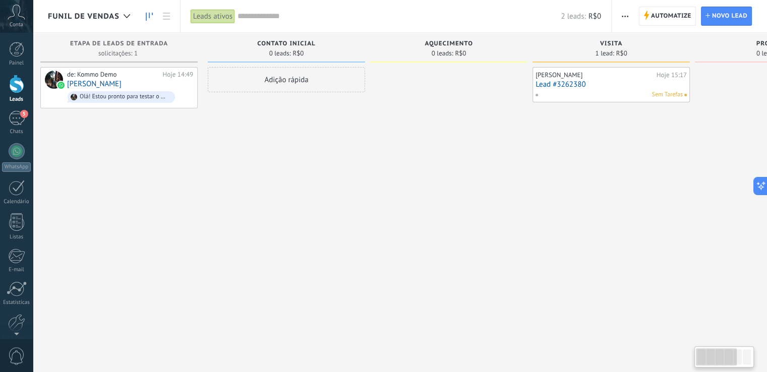
drag, startPoint x: 708, startPoint y: 355, endPoint x: 633, endPoint y: 355, distance: 75.1
click at [633, 355] on body ".abccls-1,.abccls-2{fill-rule:evenodd}.abccls-2{fill:#fff} .abfcls-1{fill:none}…" at bounding box center [383, 186] width 767 height 372
click at [154, 86] on icon at bounding box center [153, 87] width 9 height 9
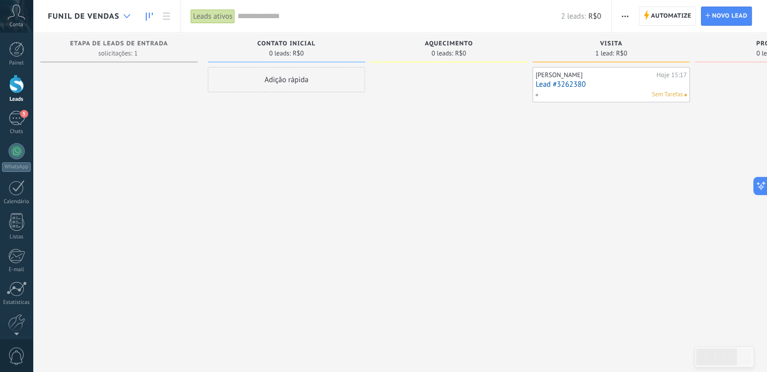
click at [129, 18] on icon at bounding box center [127, 16] width 7 height 4
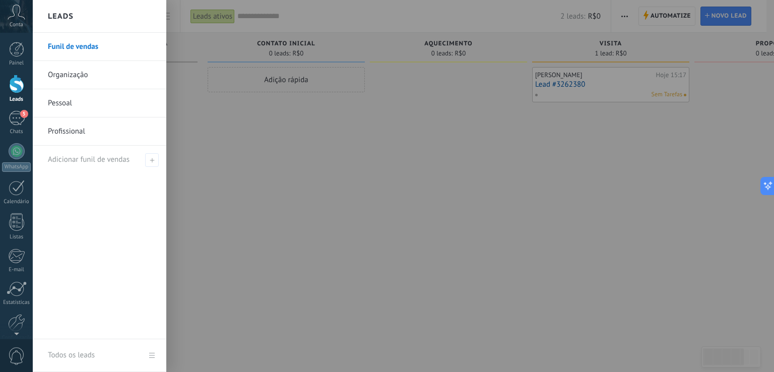
click at [149, 352] on link "Todos os leads" at bounding box center [100, 355] width 134 height 33
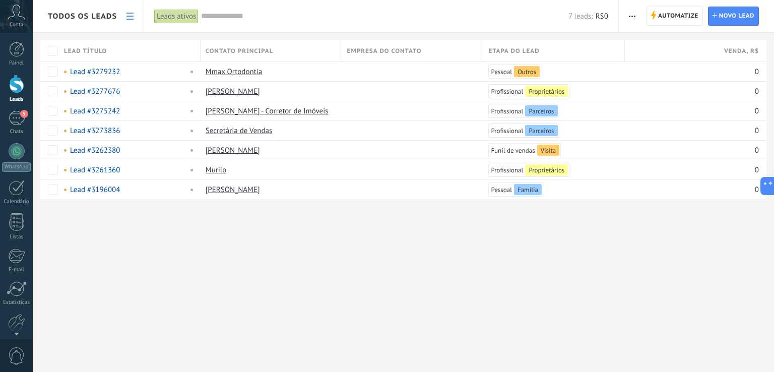
click at [131, 17] on icon at bounding box center [130, 16] width 7 height 7
click at [100, 19] on span "Todos os leads" at bounding box center [82, 17] width 69 height 10
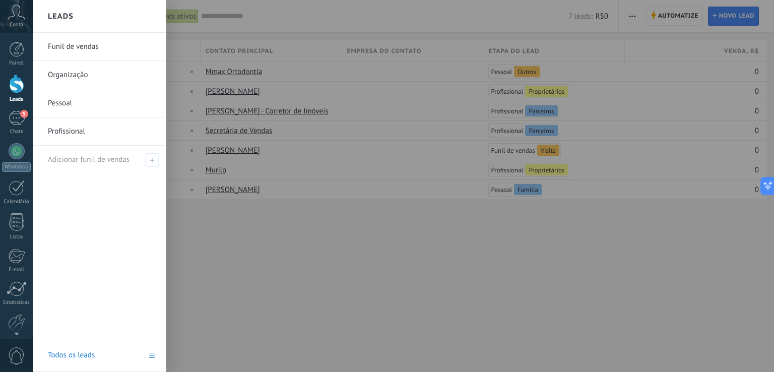
drag, startPoint x: 85, startPoint y: 72, endPoint x: 71, endPoint y: 79, distance: 15.8
click at [71, 79] on link "Organização" at bounding box center [102, 75] width 108 height 28
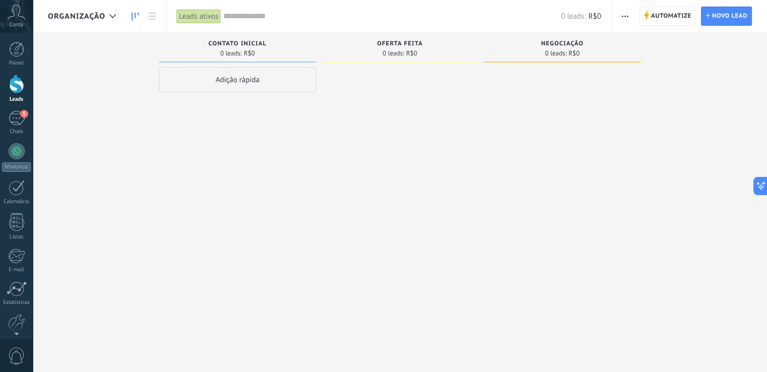
click at [625, 17] on span "button" at bounding box center [625, 16] width 7 height 19
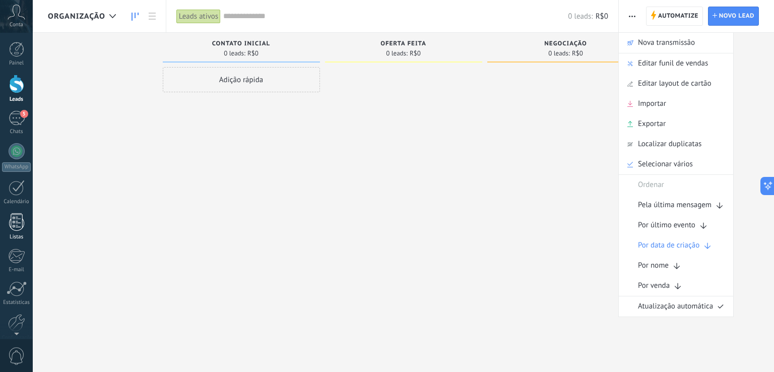
click at [14, 227] on div at bounding box center [16, 222] width 15 height 18
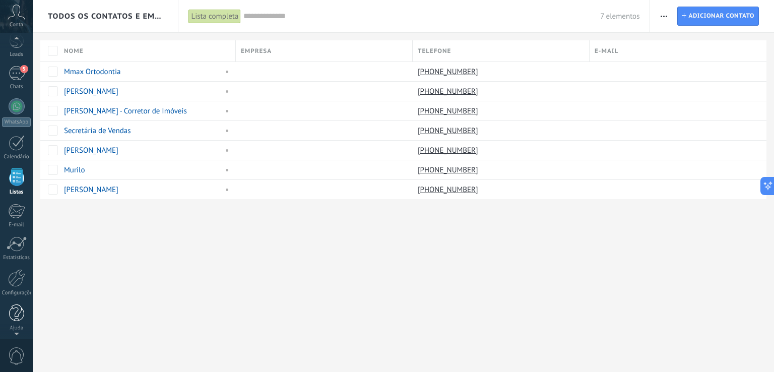
scroll to position [46, 0]
click at [10, 279] on div at bounding box center [16, 277] width 17 height 18
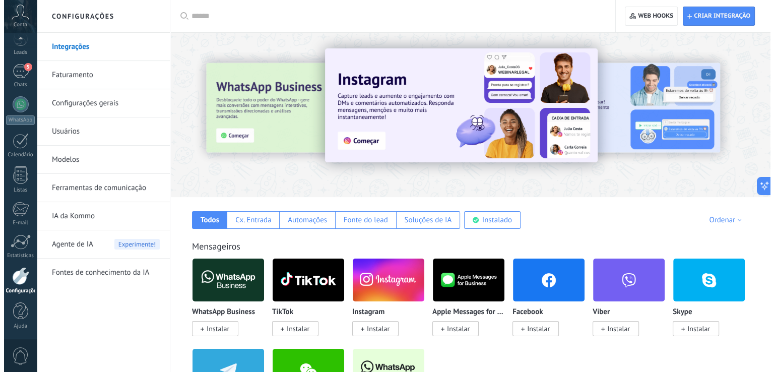
scroll to position [44, 0]
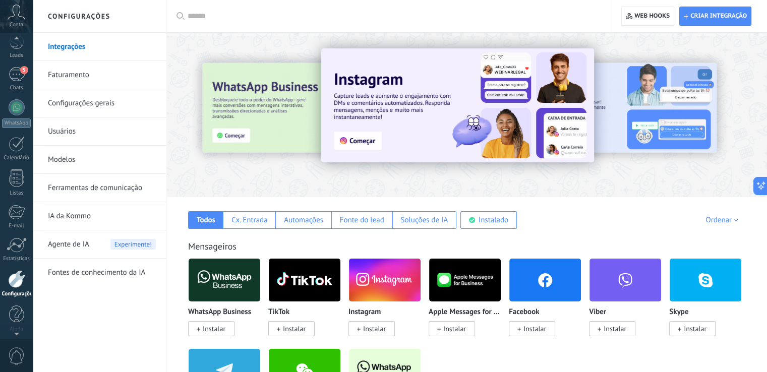
click at [11, 24] on span "Conta" at bounding box center [17, 25] width 14 height 7
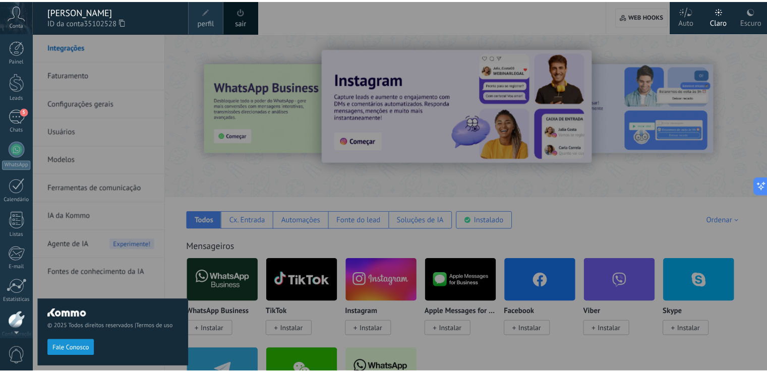
scroll to position [0, 0]
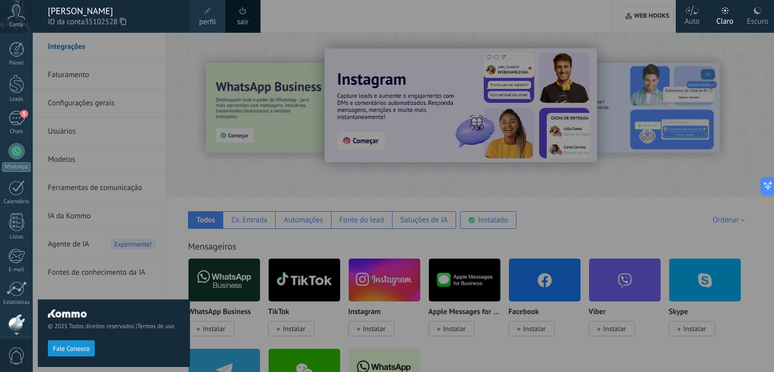
click at [215, 13] on link "perfil" at bounding box center [207, 16] width 35 height 33
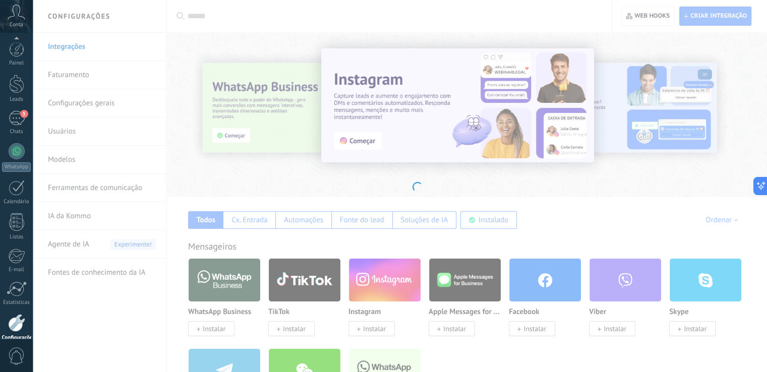
scroll to position [47, 0]
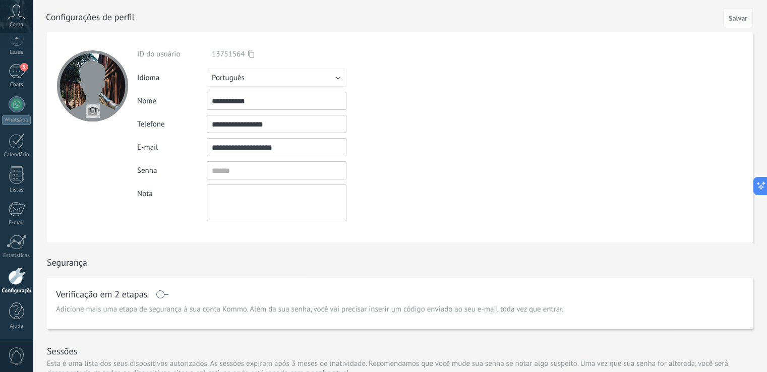
click at [95, 110] on input "file" at bounding box center [93, 111] width 14 height 14
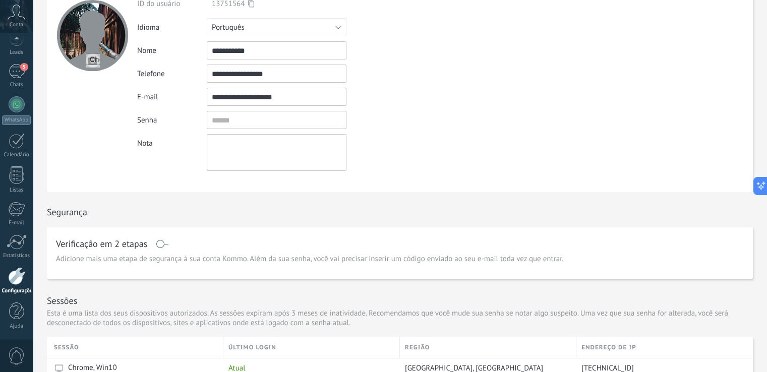
scroll to position [202, 0]
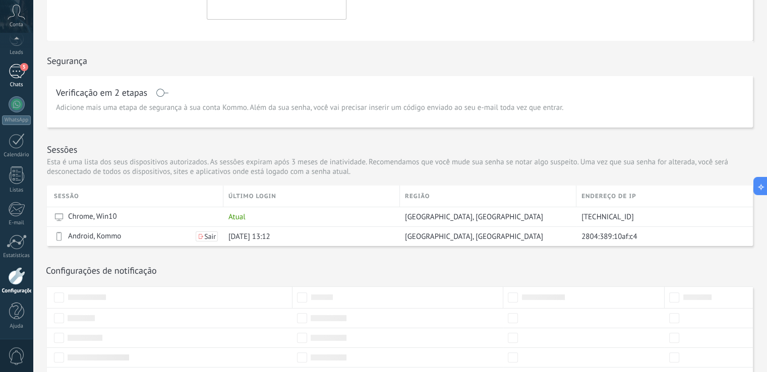
click at [20, 75] on div "5" at bounding box center [17, 71] width 16 height 15
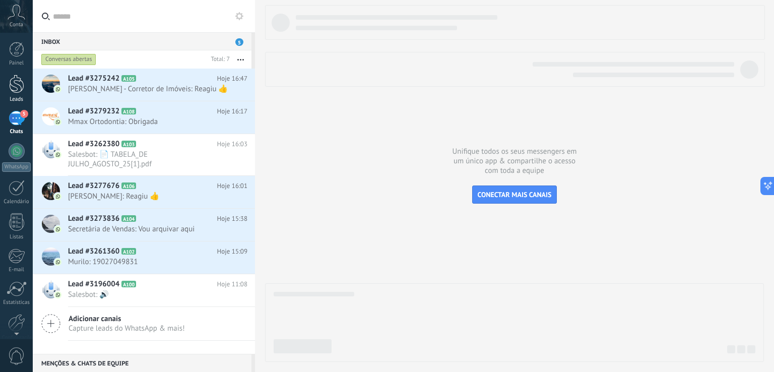
click at [20, 88] on div at bounding box center [16, 84] width 15 height 19
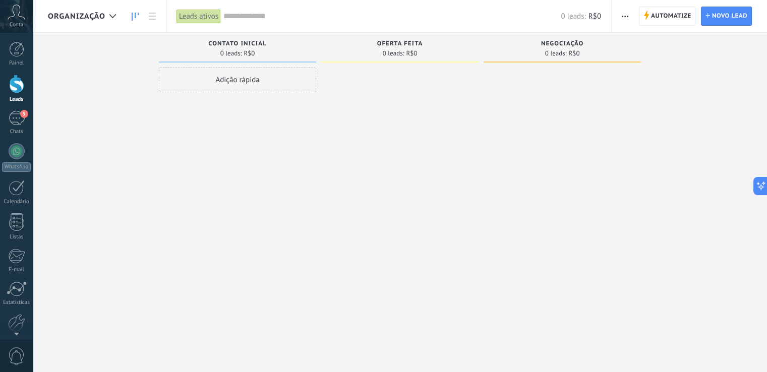
click at [134, 19] on icon at bounding box center [135, 17] width 7 height 8
click at [112, 17] on use at bounding box center [112, 16] width 7 height 4
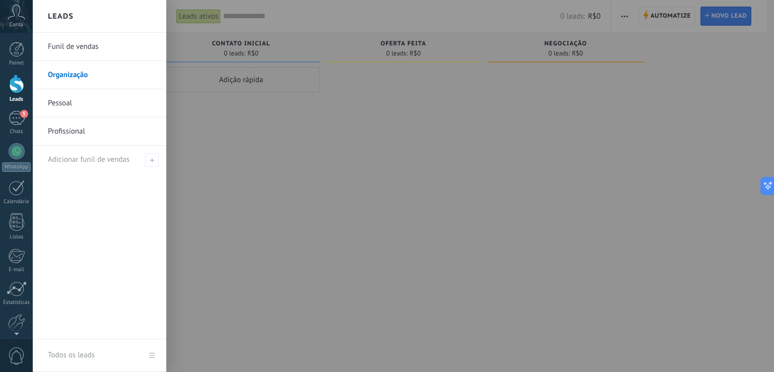
click at [81, 72] on link "Organização" at bounding box center [102, 75] width 108 height 28
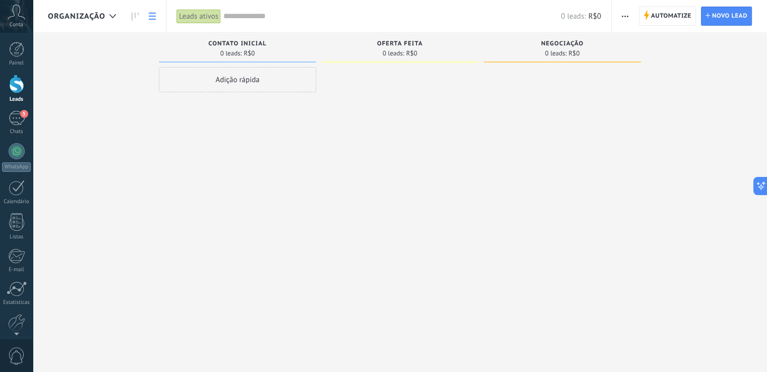
click at [155, 13] on icon at bounding box center [152, 16] width 7 height 7
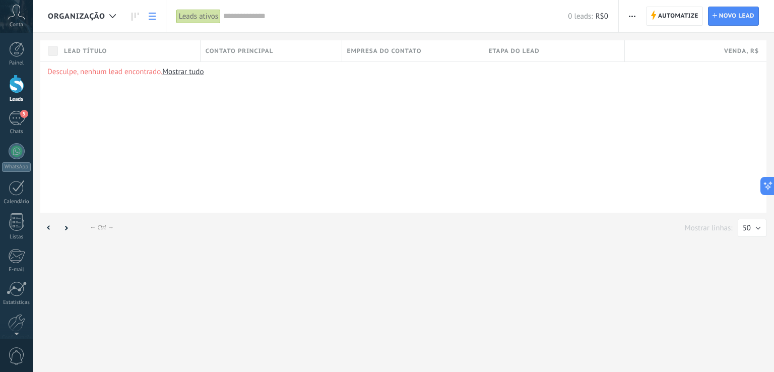
click at [185, 73] on link "Mostrar tudo" at bounding box center [182, 72] width 41 height 10
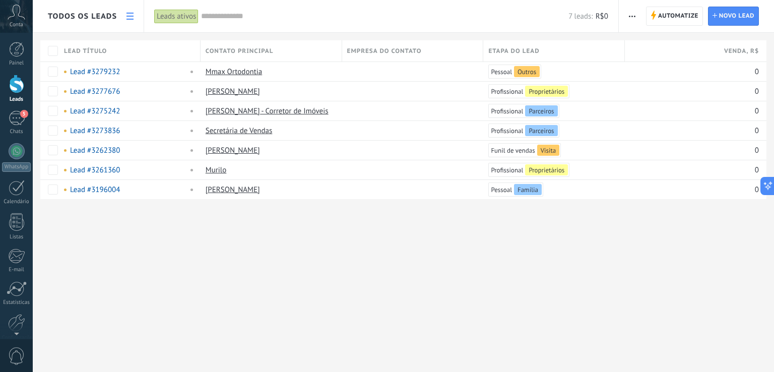
click at [635, 14] on span "button" at bounding box center [632, 16] width 7 height 19
click at [87, 12] on span "Todos os leads" at bounding box center [82, 17] width 69 height 10
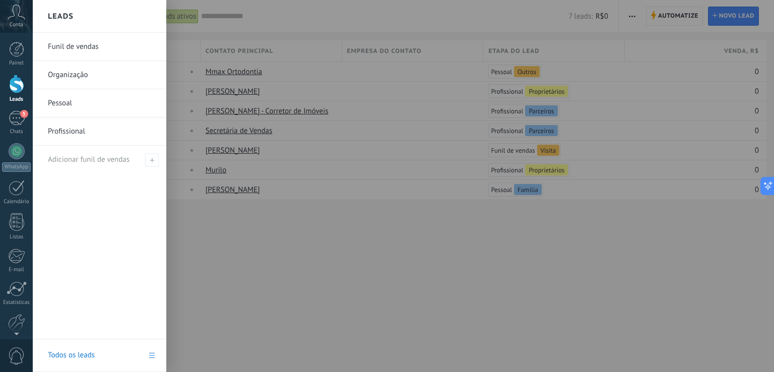
click at [117, 73] on link "Organização" at bounding box center [102, 75] width 108 height 28
